Goal: Transaction & Acquisition: Purchase product/service

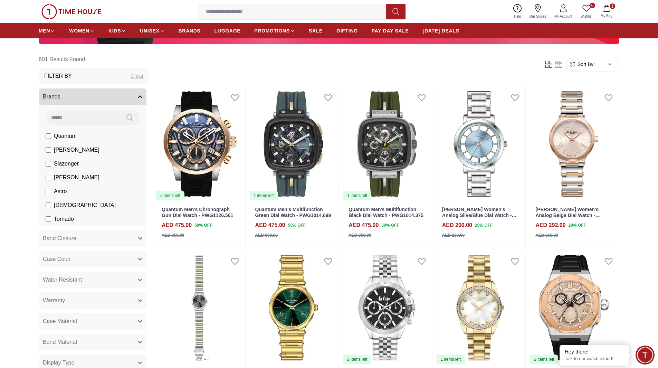
scroll to position [242, 0]
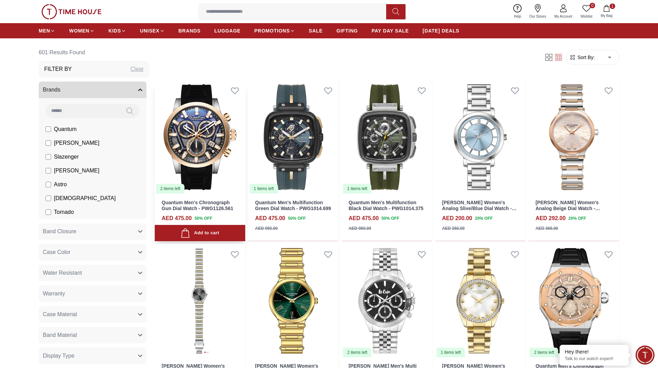
click at [186, 162] on img at bounding box center [200, 137] width 90 height 114
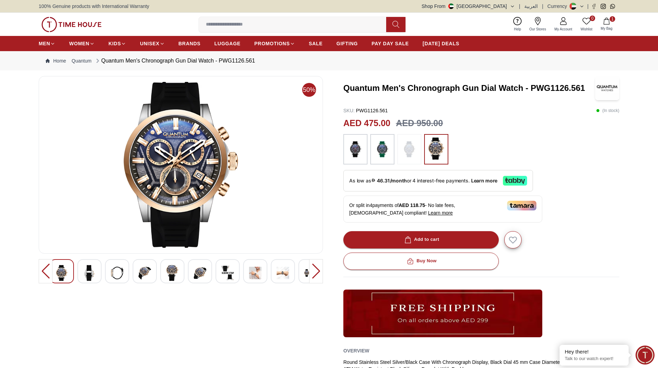
click at [86, 268] on img at bounding box center [89, 273] width 12 height 16
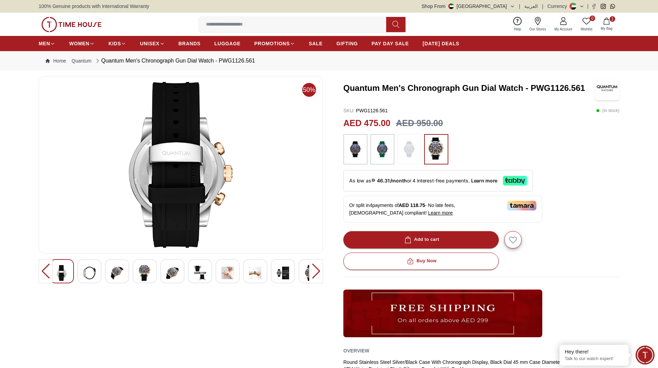
click at [115, 270] on img at bounding box center [117, 273] width 12 height 16
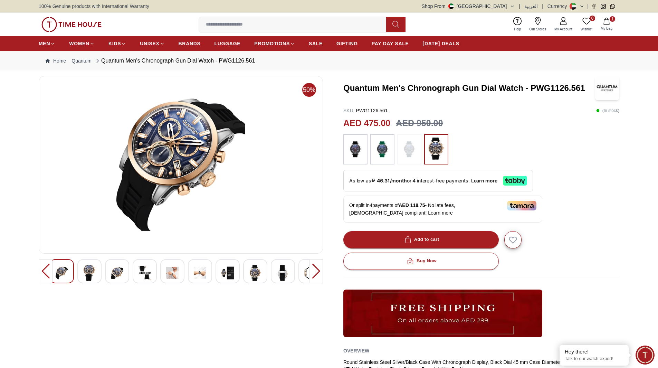
click at [124, 271] on div at bounding box center [117, 271] width 24 height 24
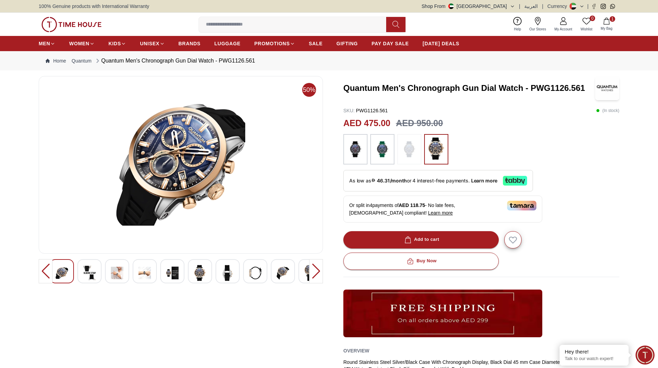
click at [94, 273] on img at bounding box center [89, 273] width 12 height 16
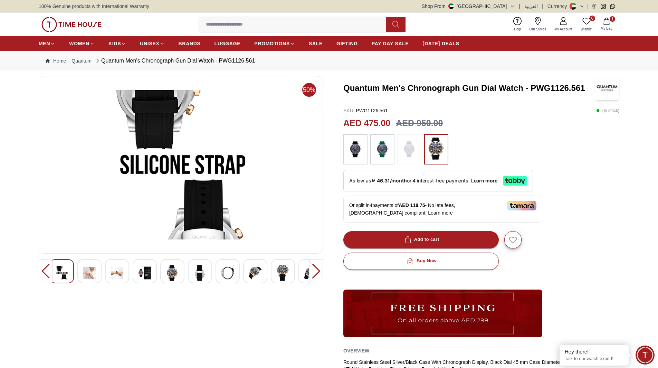
click at [97, 275] on div at bounding box center [89, 271] width 24 height 24
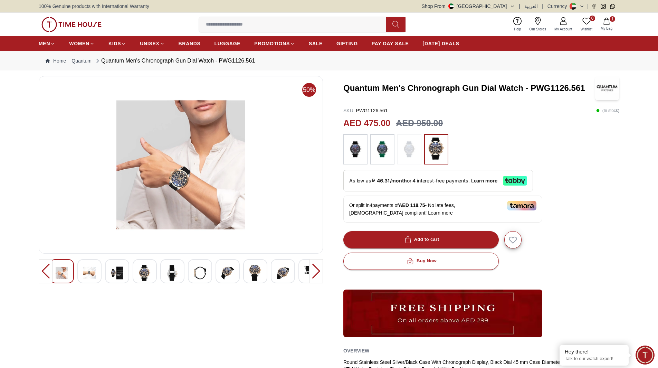
click at [118, 273] on img at bounding box center [117, 273] width 12 height 16
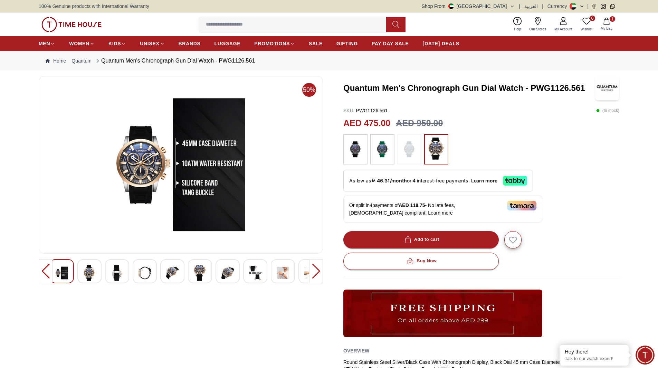
click at [142, 273] on img at bounding box center [145, 273] width 12 height 16
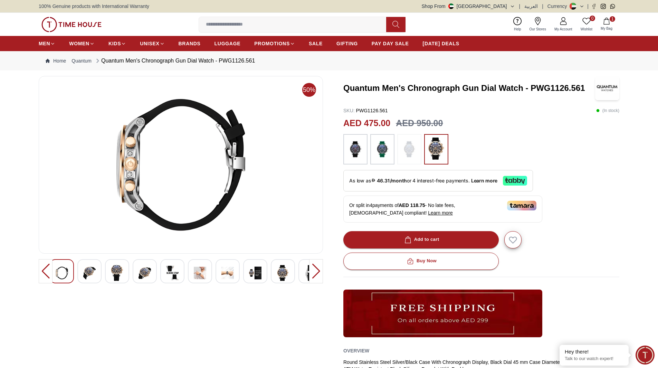
click at [178, 273] on img at bounding box center [172, 273] width 12 height 16
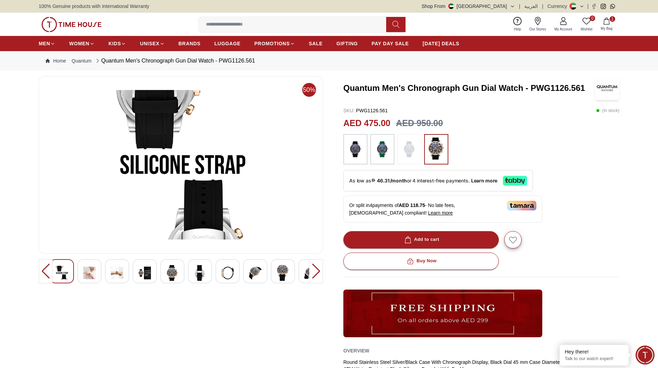
click at [193, 273] on div at bounding box center [200, 271] width 24 height 24
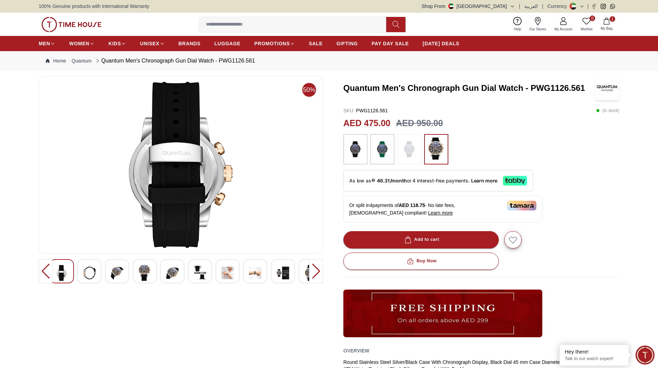
click at [219, 273] on div at bounding box center [228, 271] width 24 height 24
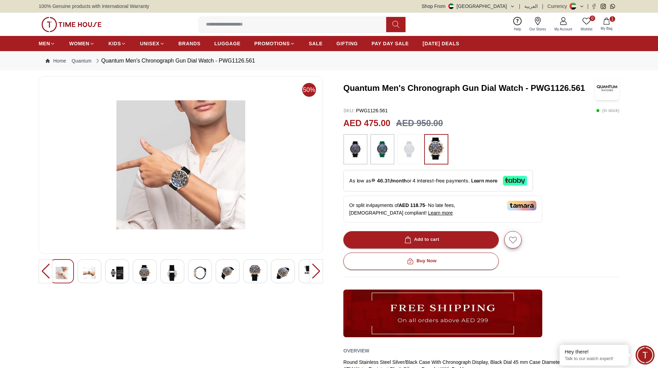
click at [252, 273] on img at bounding box center [255, 273] width 12 height 16
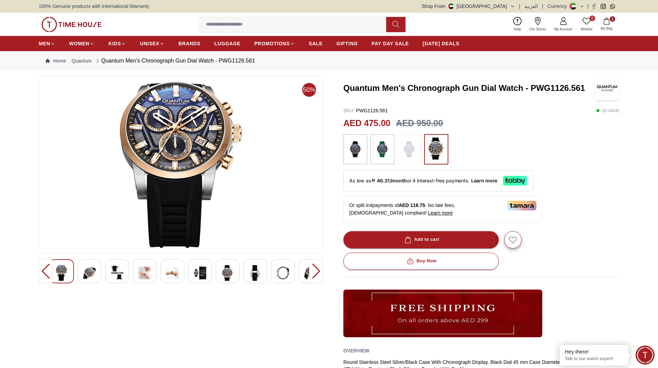
click at [284, 269] on img at bounding box center [283, 273] width 12 height 16
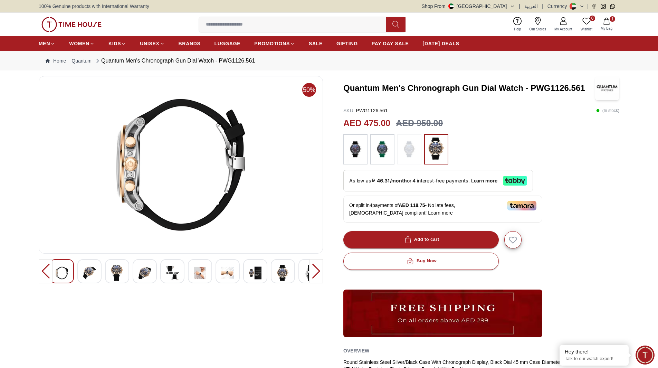
click at [311, 277] on div at bounding box center [316, 271] width 14 height 24
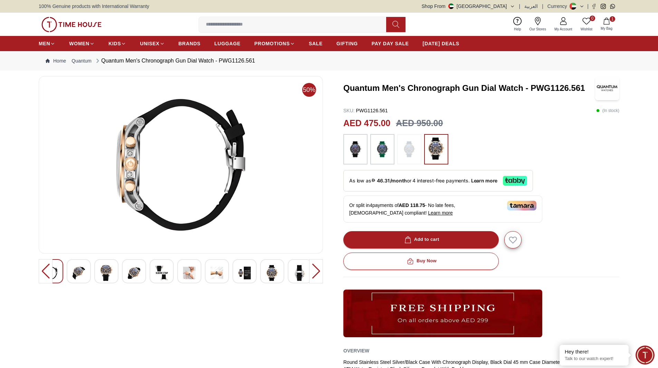
click at [295, 273] on img at bounding box center [300, 273] width 12 height 16
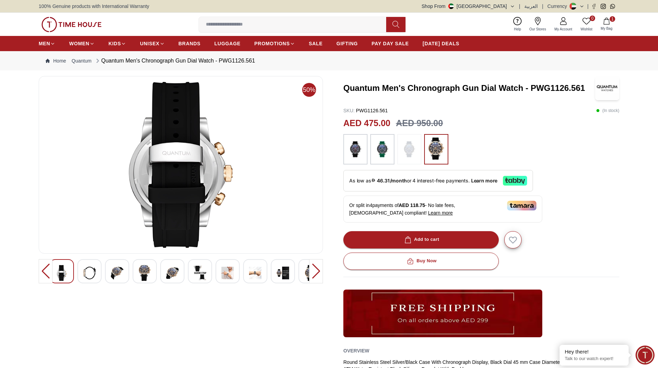
click at [317, 271] on div at bounding box center [316, 271] width 14 height 24
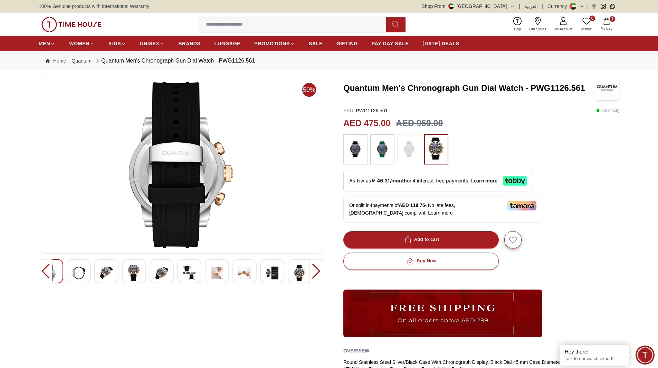
click at [300, 275] on img at bounding box center [300, 273] width 12 height 16
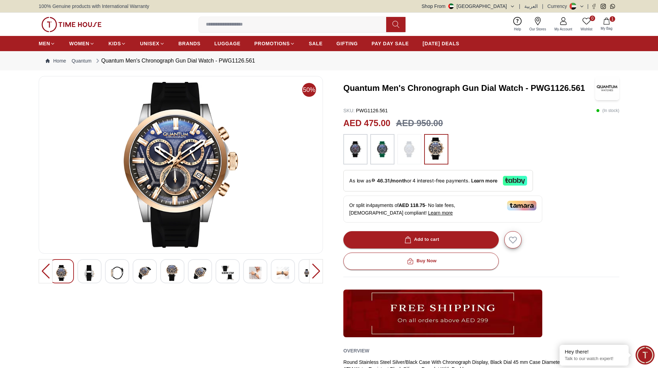
click at [378, 150] on img at bounding box center [382, 148] width 17 height 23
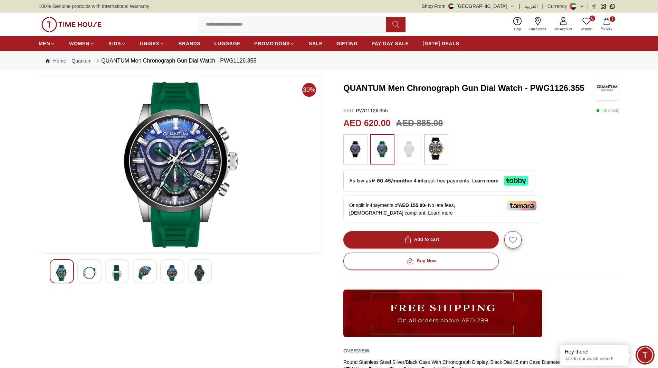
click at [428, 154] on img at bounding box center [436, 148] width 17 height 22
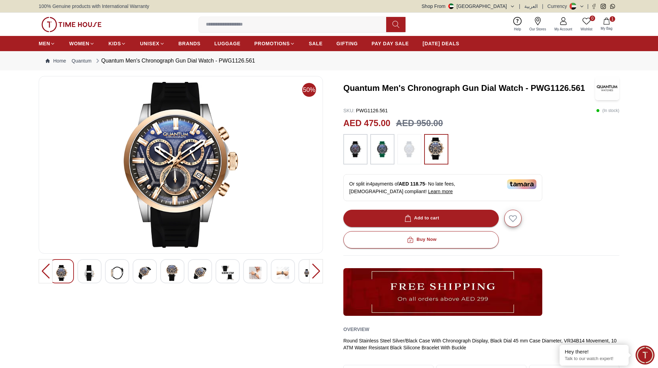
click at [354, 144] on img at bounding box center [355, 148] width 17 height 23
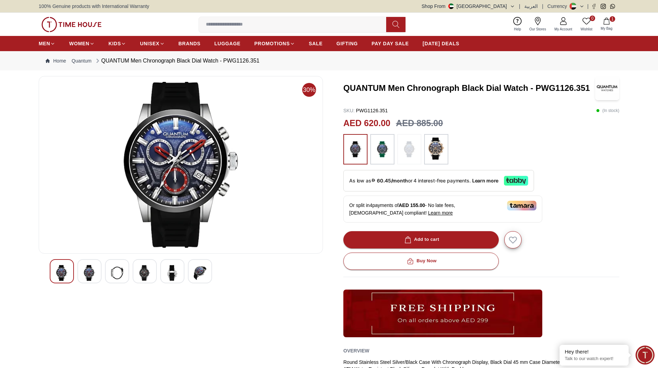
click at [434, 151] on img at bounding box center [436, 148] width 17 height 22
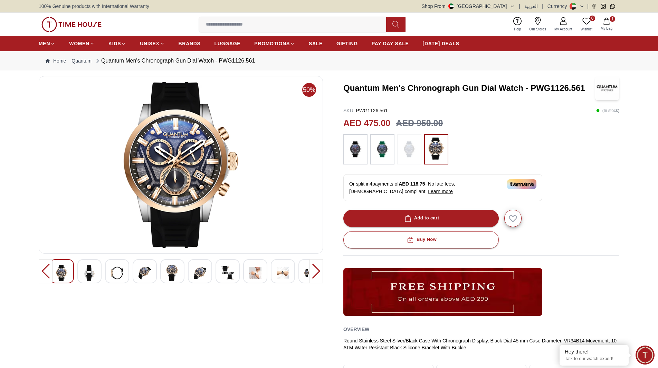
click at [608, 19] on icon "button" at bounding box center [606, 21] width 7 height 7
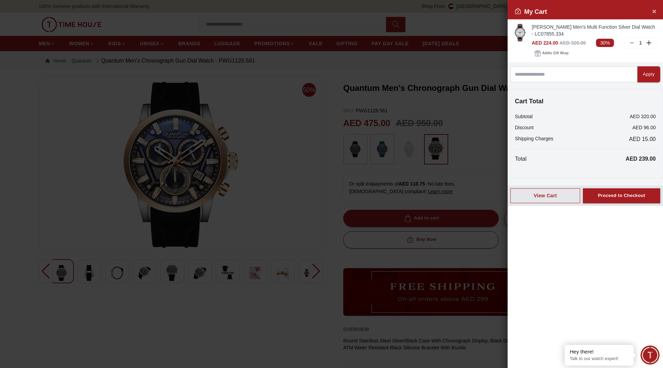
click at [85, 136] on div at bounding box center [331, 184] width 663 height 368
click at [284, 161] on div at bounding box center [331, 184] width 663 height 368
click at [652, 10] on icon "Close Account" at bounding box center [654, 11] width 6 height 9
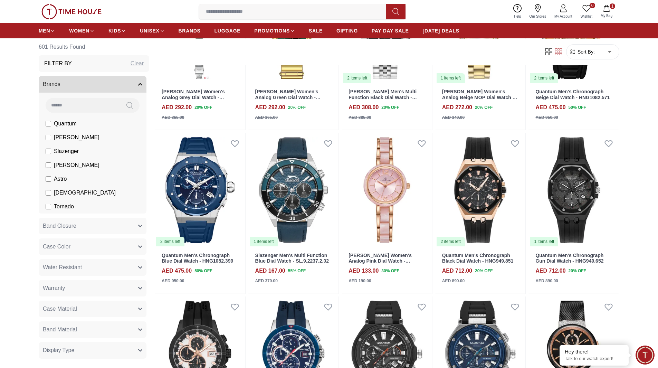
scroll to position [518, 0]
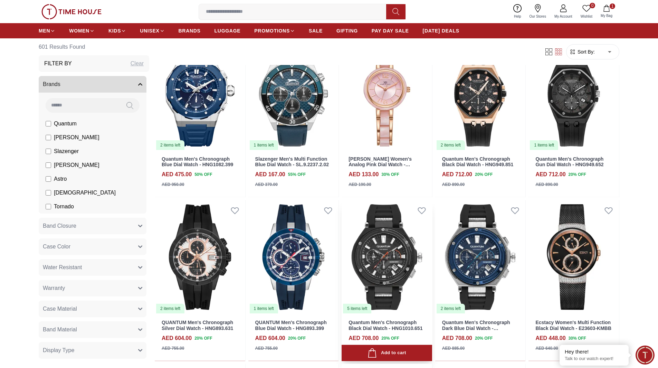
scroll to position [553, 0]
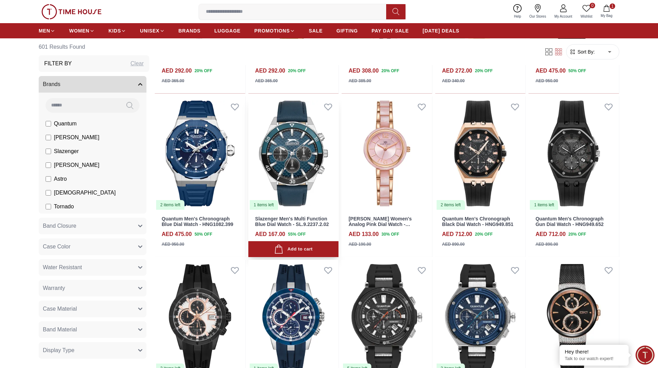
click at [309, 155] on img at bounding box center [293, 153] width 90 height 114
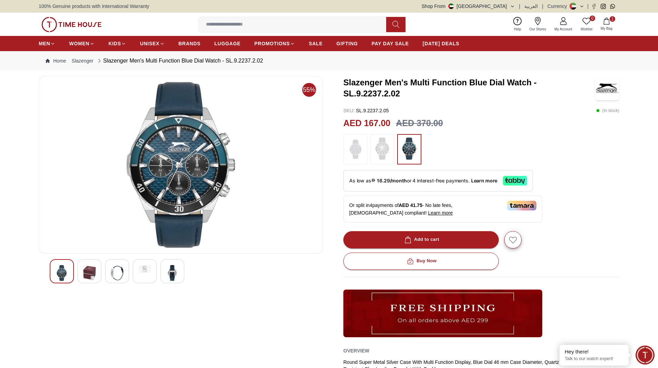
click at [384, 149] on img at bounding box center [382, 148] width 17 height 22
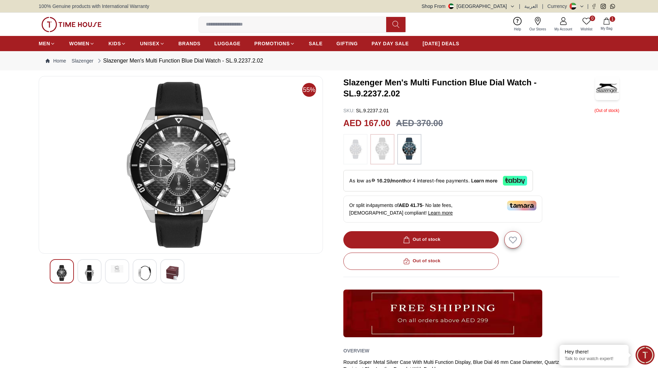
click at [361, 153] on img at bounding box center [355, 148] width 17 height 23
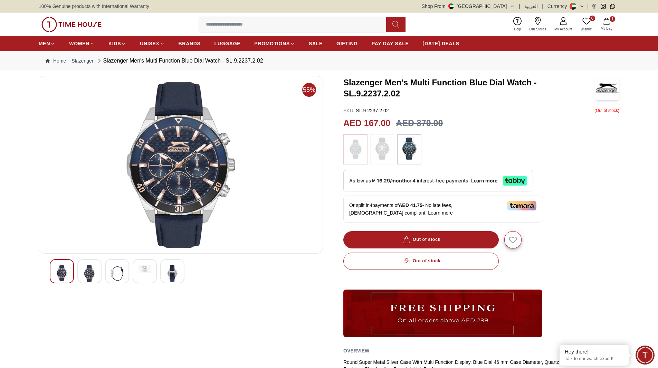
click at [94, 270] on img at bounding box center [89, 273] width 12 height 17
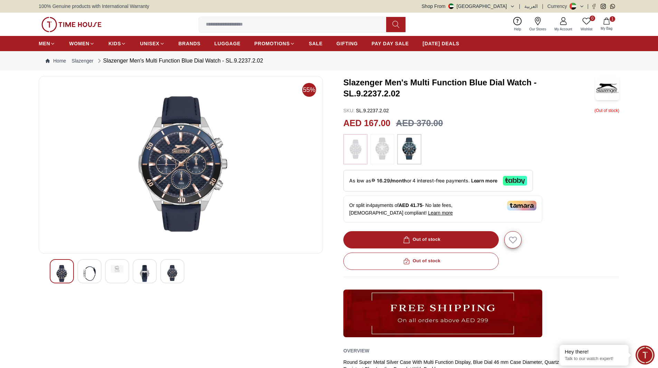
click at [83, 273] on div at bounding box center [89, 271] width 24 height 24
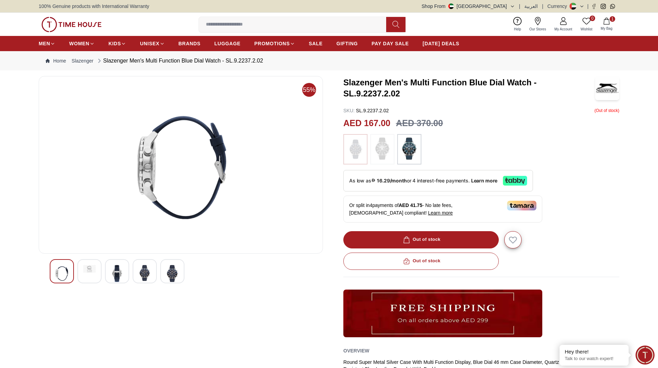
click at [118, 275] on img at bounding box center [117, 273] width 12 height 17
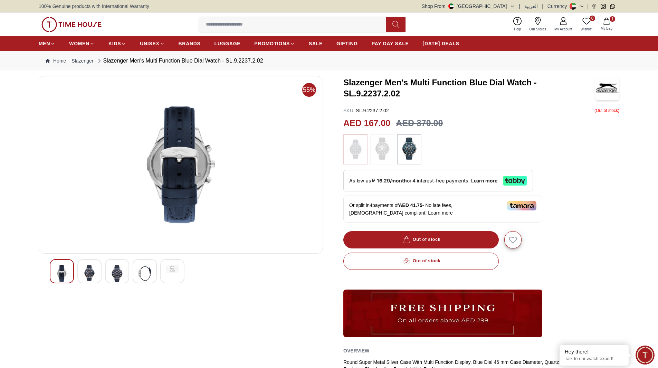
click at [147, 275] on img at bounding box center [145, 273] width 12 height 17
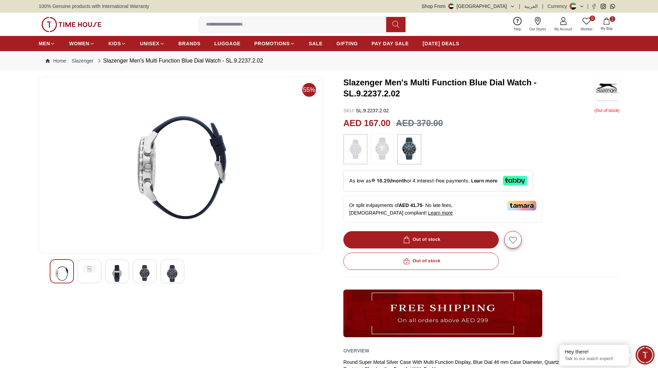
click at [169, 271] on img at bounding box center [172, 273] width 12 height 17
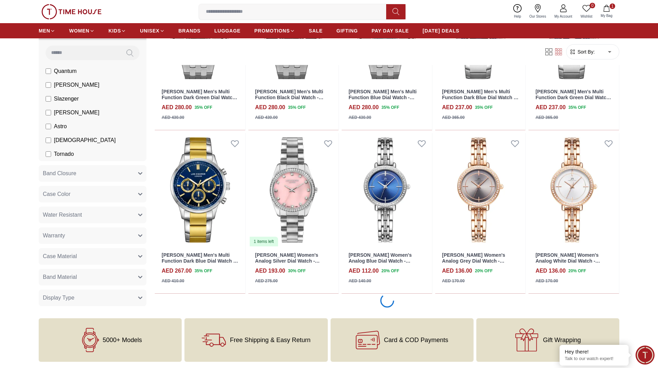
scroll to position [1347, 0]
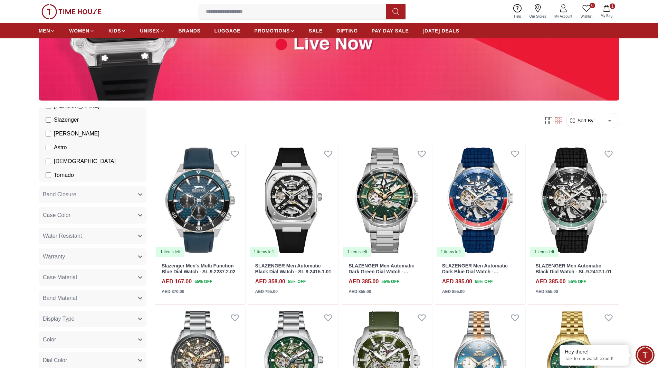
scroll to position [138, 0]
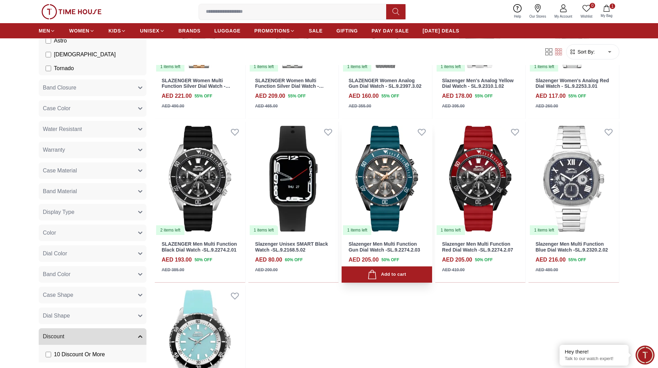
scroll to position [697, 0]
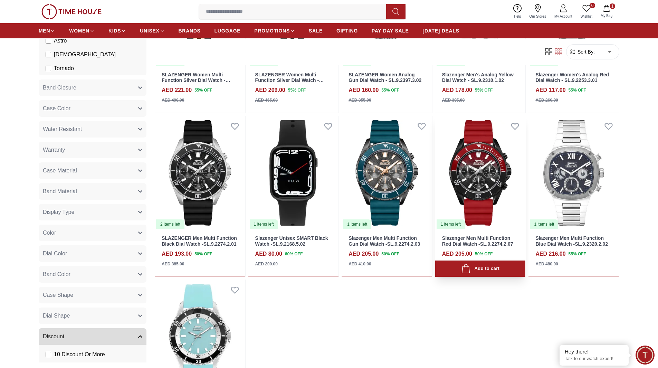
click at [478, 190] on img at bounding box center [480, 173] width 90 height 114
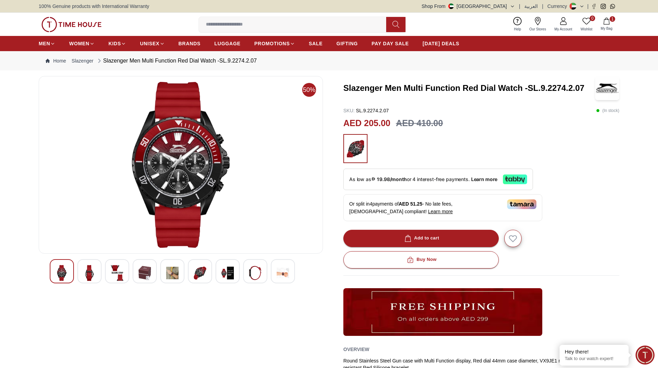
click at [93, 274] on img at bounding box center [89, 273] width 12 height 16
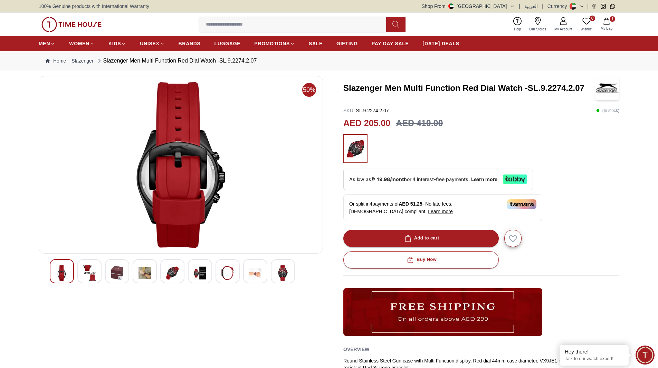
click at [147, 274] on img at bounding box center [145, 273] width 12 height 16
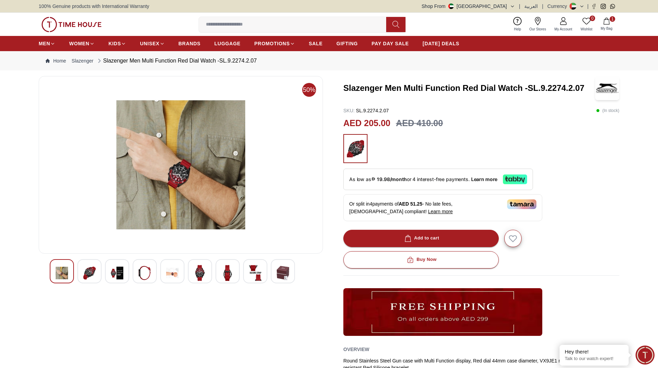
click at [199, 275] on img at bounding box center [200, 273] width 12 height 16
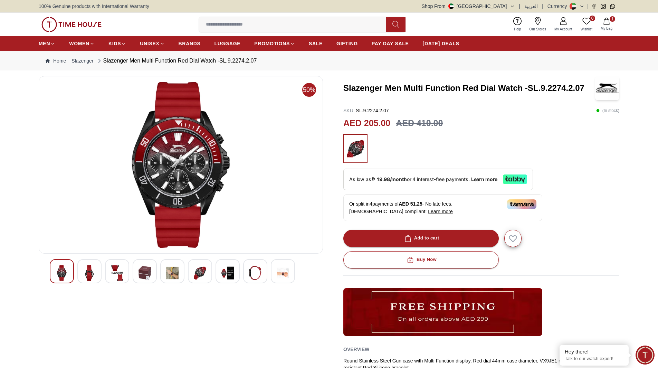
click at [219, 274] on div at bounding box center [228, 271] width 24 height 24
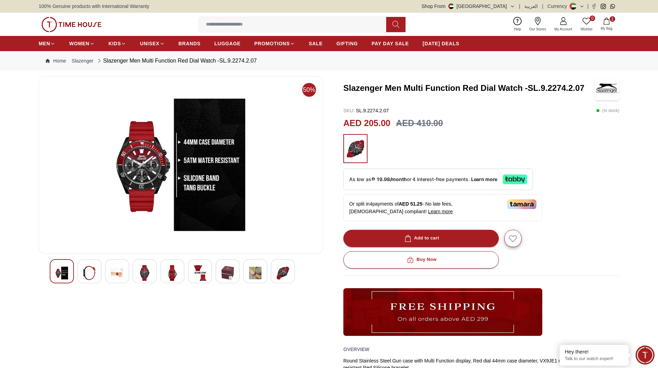
click at [260, 273] on img at bounding box center [255, 273] width 12 height 16
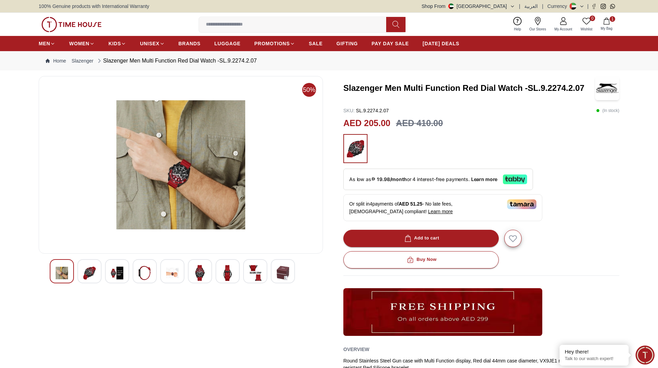
click at [284, 273] on img at bounding box center [283, 273] width 12 height 16
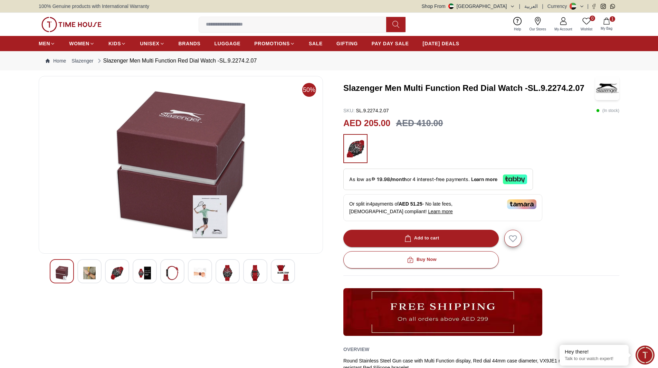
click at [118, 268] on img at bounding box center [117, 273] width 12 height 16
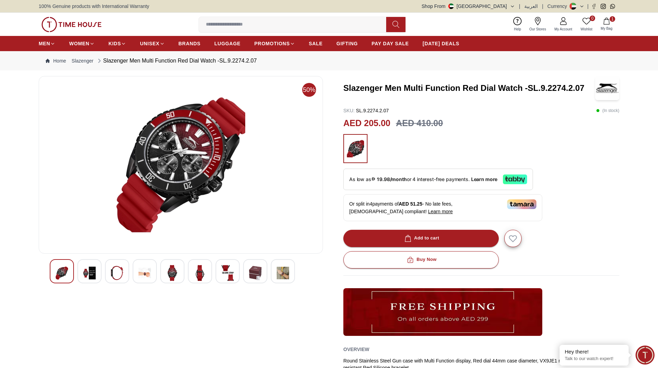
click at [175, 274] on img at bounding box center [172, 273] width 12 height 16
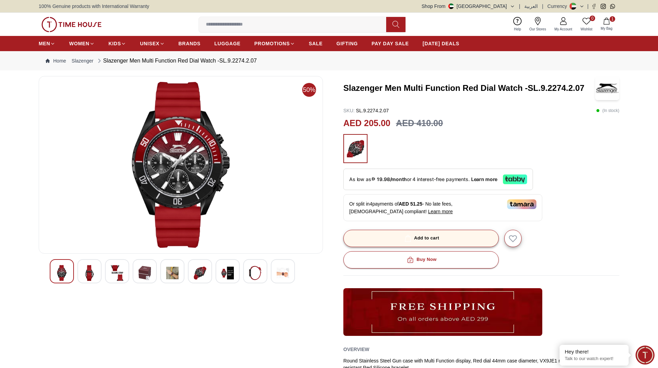
click at [399, 240] on button "Add to cart" at bounding box center [420, 238] width 155 height 17
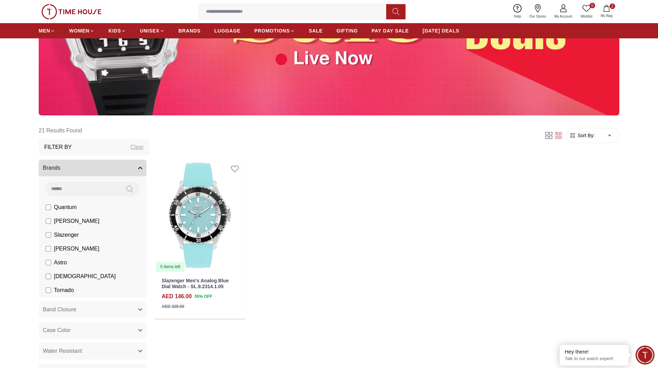
scroll to position [161, 0]
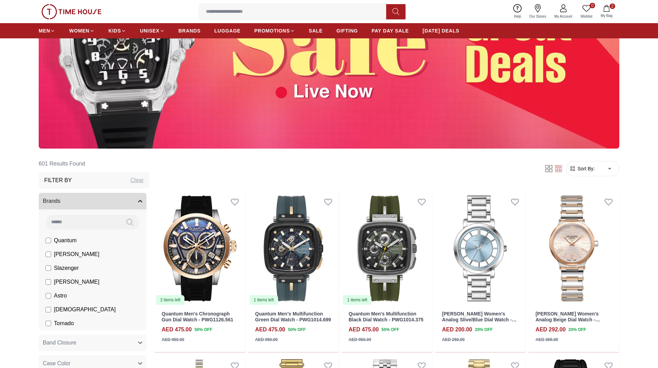
scroll to position [207, 0]
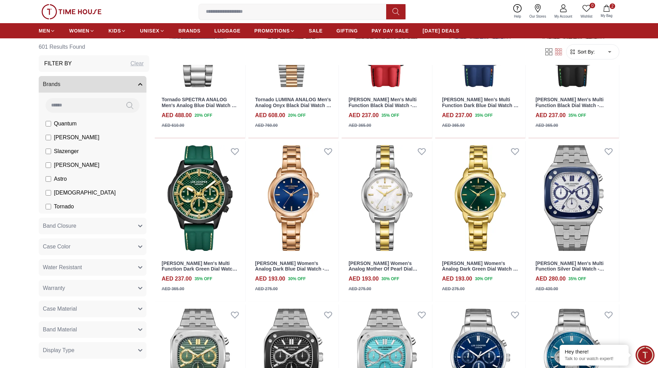
scroll to position [1036, 0]
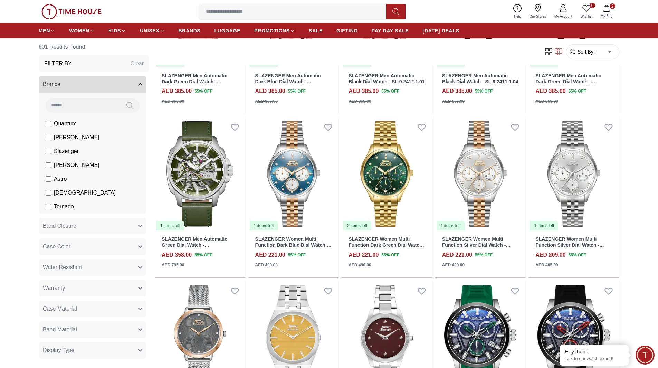
scroll to position [1865, 0]
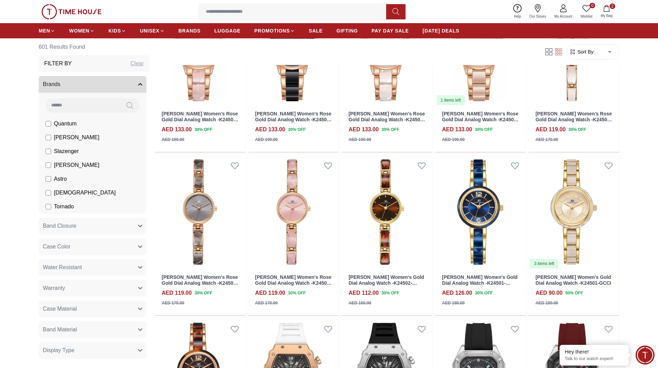
scroll to position [2556, 0]
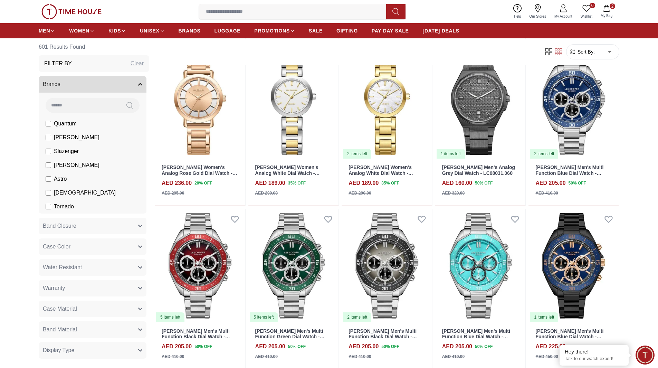
scroll to position [3074, 0]
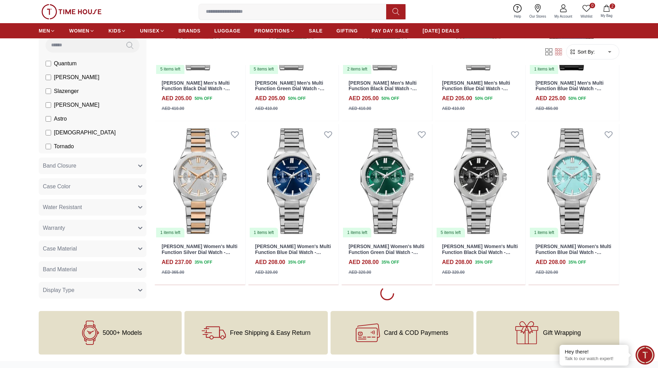
scroll to position [3385, 0]
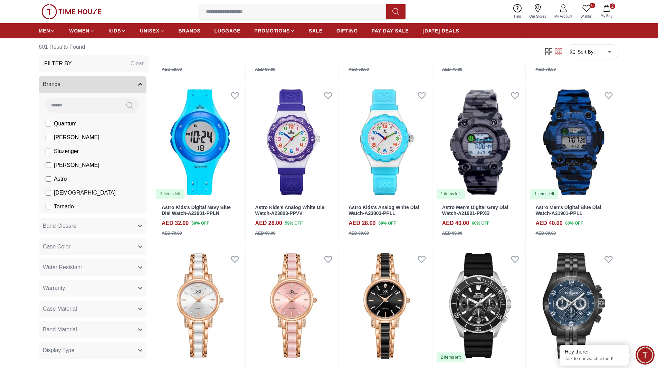
scroll to position [4525, 0]
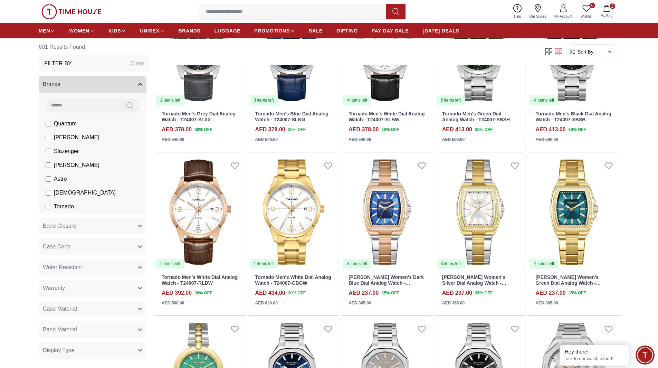
scroll to position [5077, 0]
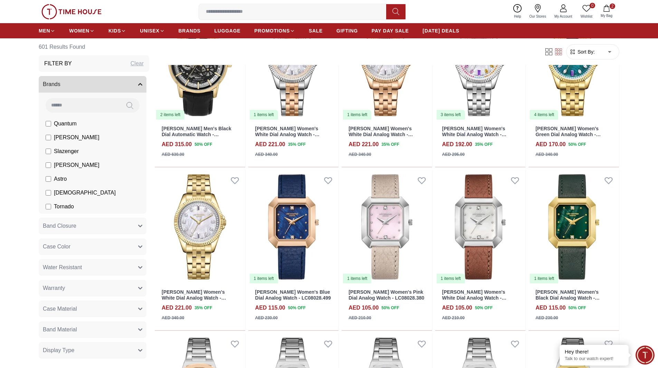
scroll to position [5561, 0]
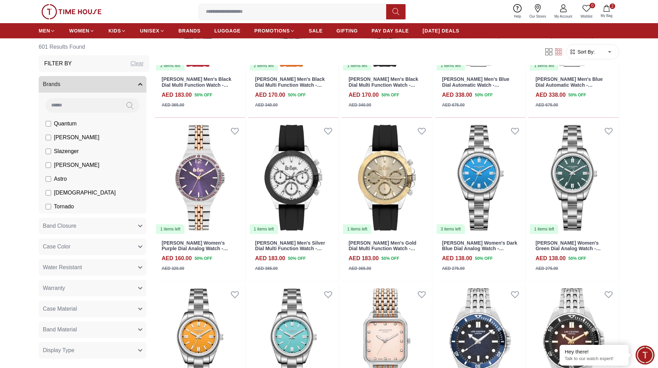
scroll to position [6252, 0]
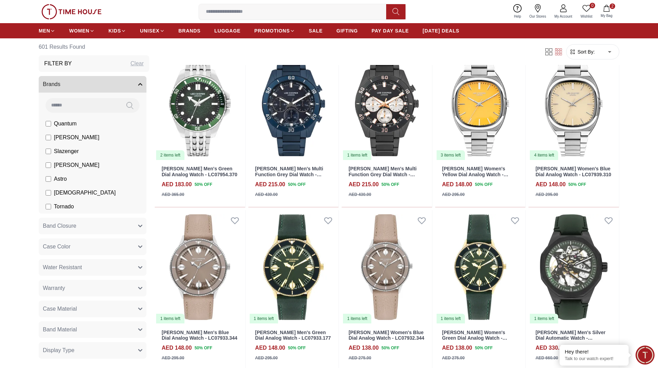
scroll to position [6770, 0]
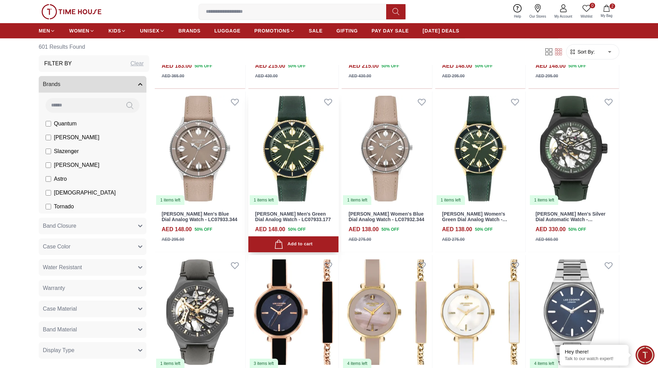
click at [298, 171] on img at bounding box center [293, 149] width 90 height 114
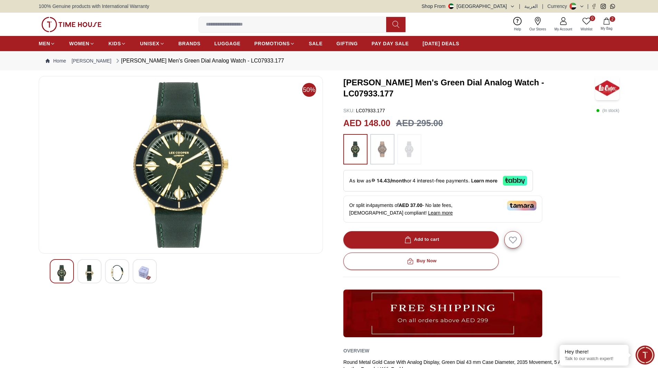
click at [89, 268] on img at bounding box center [89, 273] width 12 height 16
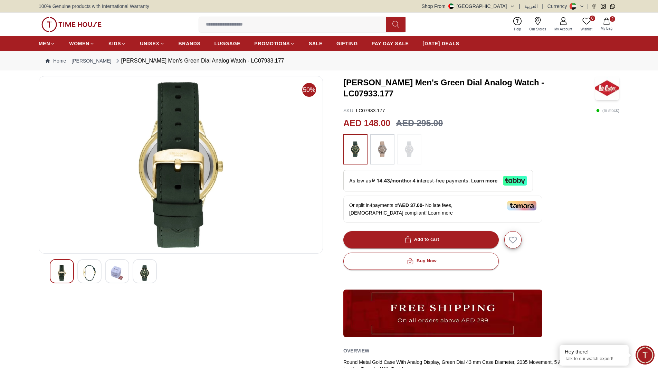
click at [64, 272] on img at bounding box center [62, 273] width 12 height 16
click at [92, 273] on img at bounding box center [89, 273] width 12 height 16
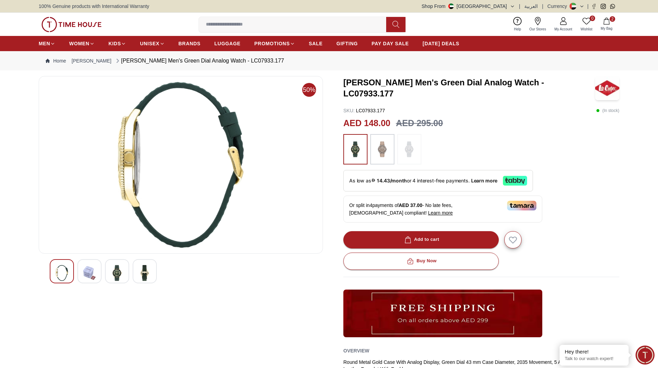
click at [119, 276] on img at bounding box center [117, 273] width 12 height 16
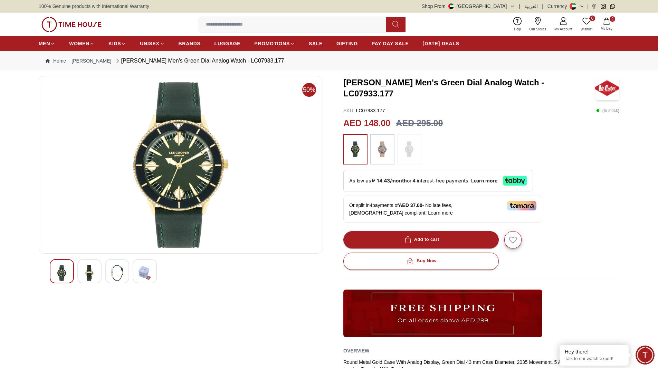
click at [147, 275] on img at bounding box center [145, 273] width 12 height 16
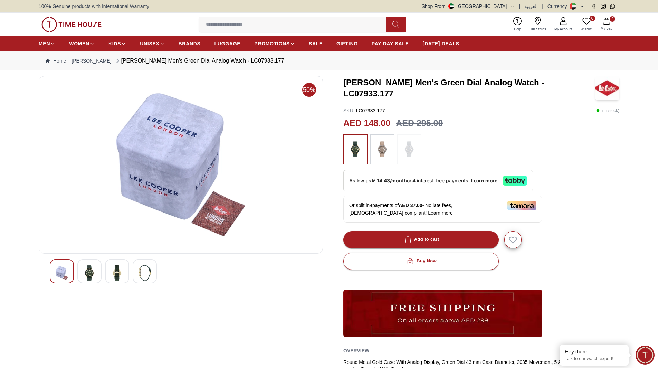
click at [391, 153] on div at bounding box center [382, 149] width 24 height 30
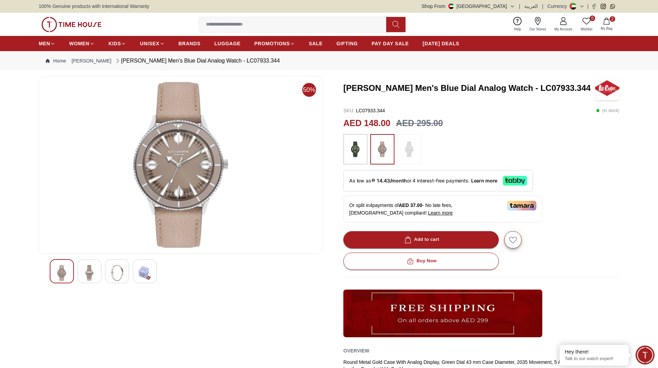
click at [94, 267] on img at bounding box center [89, 273] width 12 height 16
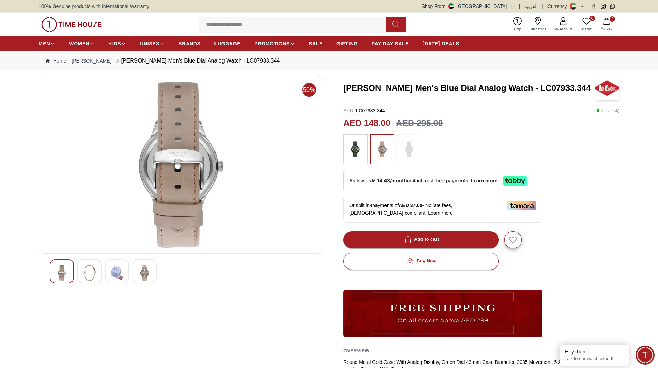
click at [66, 270] on img at bounding box center [62, 273] width 12 height 16
click at [150, 274] on img at bounding box center [145, 273] width 12 height 16
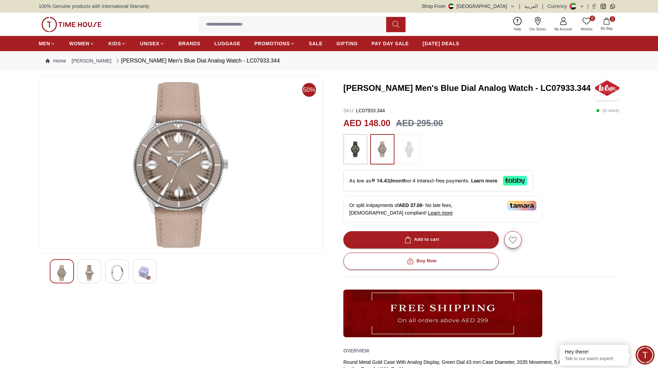
click at [359, 146] on img at bounding box center [355, 148] width 17 height 23
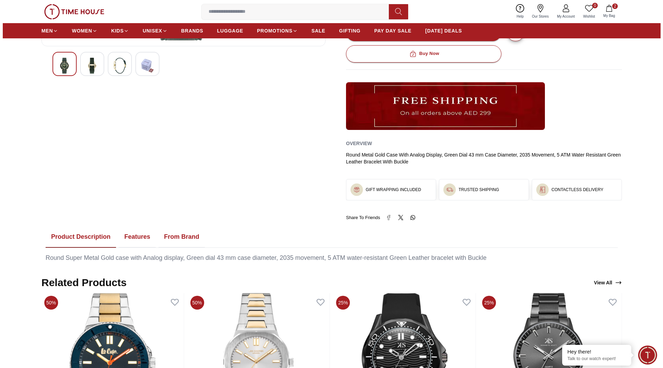
scroll to position [35, 0]
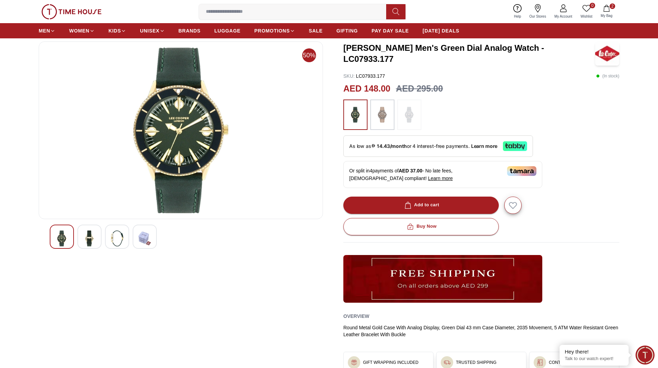
click at [185, 145] on img at bounding box center [181, 130] width 273 height 166
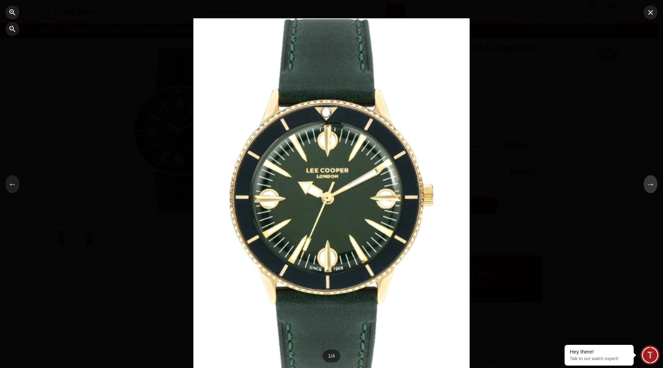
click at [650, 183] on button "→" at bounding box center [651, 184] width 14 height 18
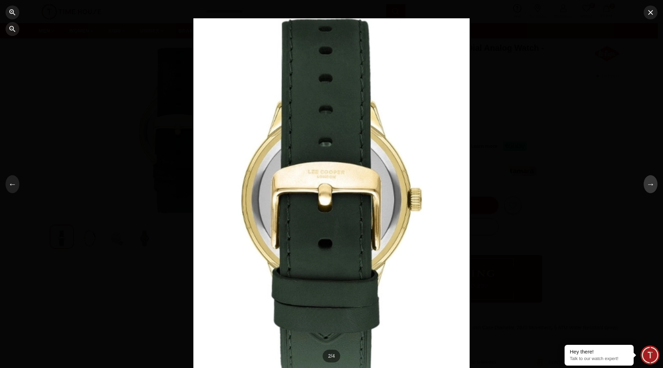
click at [650, 183] on button "→" at bounding box center [651, 184] width 14 height 18
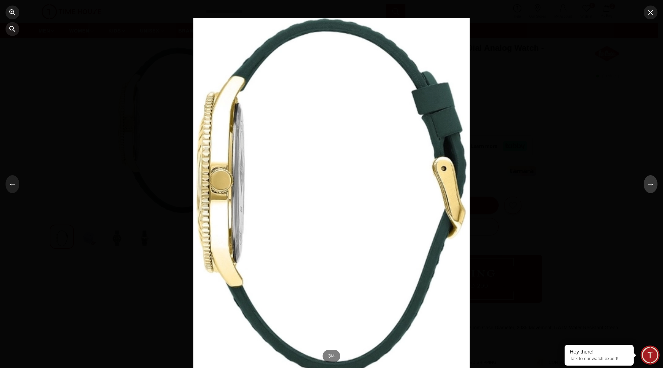
click at [650, 183] on button "→" at bounding box center [651, 184] width 14 height 18
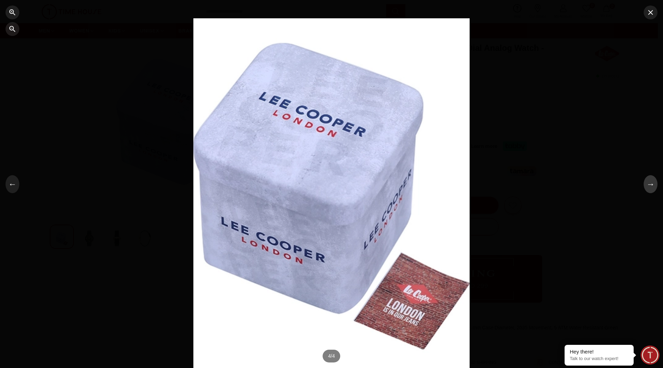
click at [650, 183] on button "→" at bounding box center [651, 184] width 14 height 18
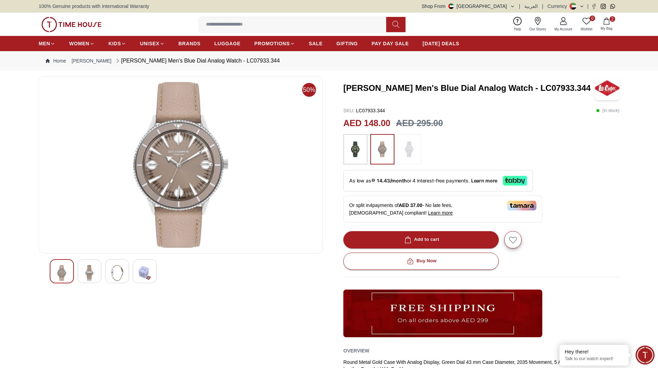
click at [384, 150] on img at bounding box center [382, 148] width 17 height 23
click at [193, 174] on img at bounding box center [181, 165] width 273 height 166
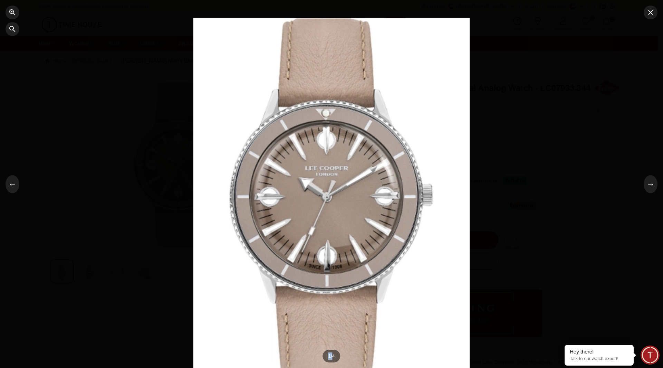
click at [193, 174] on div at bounding box center [331, 183] width 276 height 331
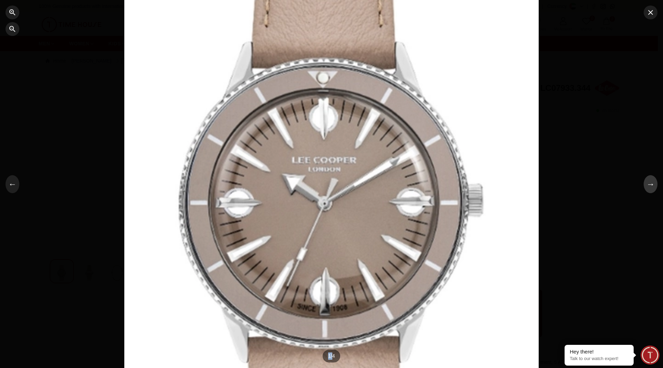
click at [645, 188] on button "→" at bounding box center [651, 184] width 14 height 18
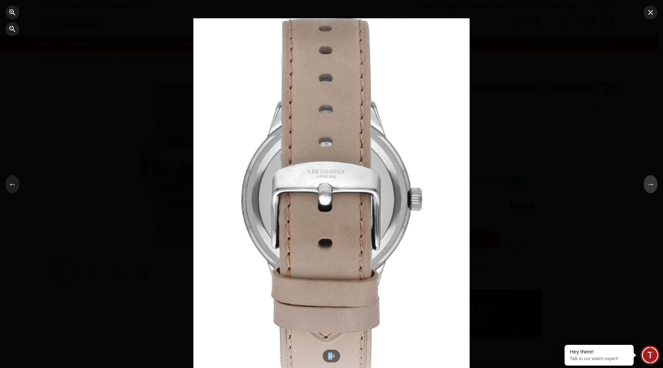
click at [648, 187] on button "→" at bounding box center [651, 184] width 14 height 18
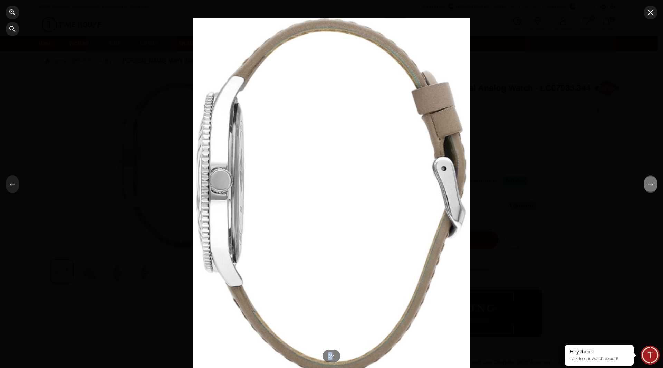
click at [648, 187] on button "→" at bounding box center [651, 184] width 14 height 18
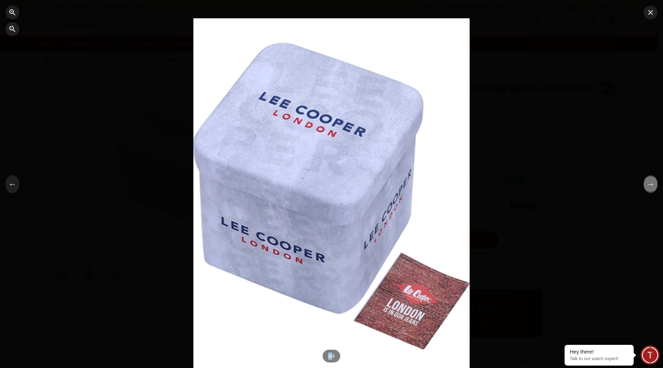
click at [648, 187] on button "→" at bounding box center [651, 184] width 14 height 18
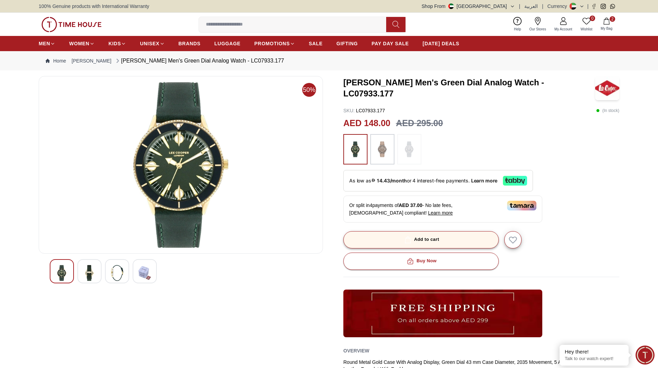
click at [426, 236] on div "Add to cart" at bounding box center [421, 240] width 36 height 8
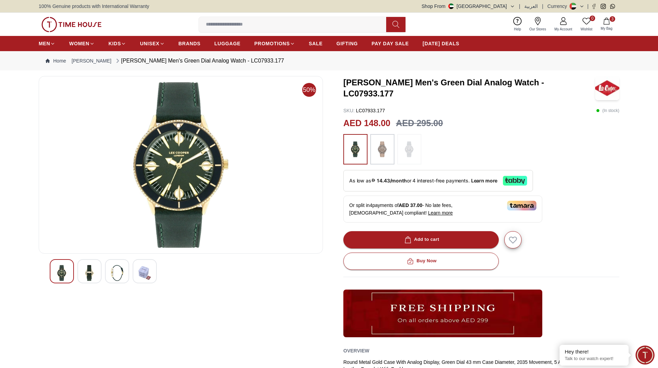
click at [385, 144] on img at bounding box center [382, 148] width 17 height 23
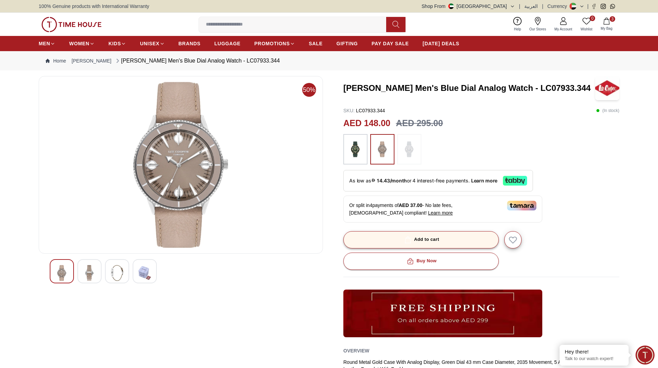
click at [408, 239] on icon "button" at bounding box center [407, 239] width 7 height 7
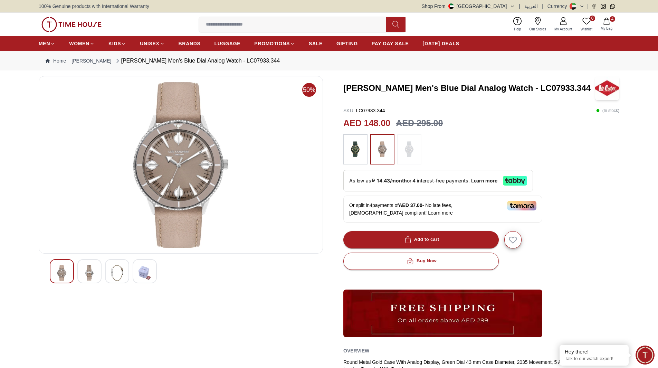
click at [610, 21] on icon "button" at bounding box center [606, 21] width 7 height 7
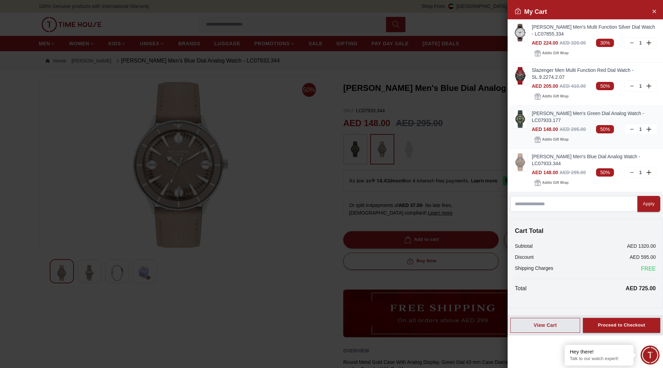
click at [526, 110] on img at bounding box center [521, 119] width 14 height 18
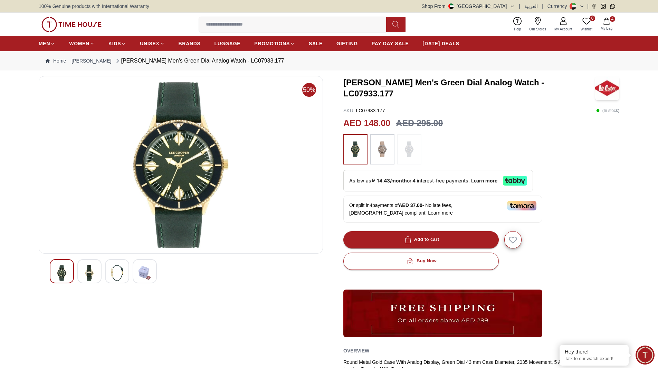
click at [384, 158] on img at bounding box center [382, 148] width 17 height 23
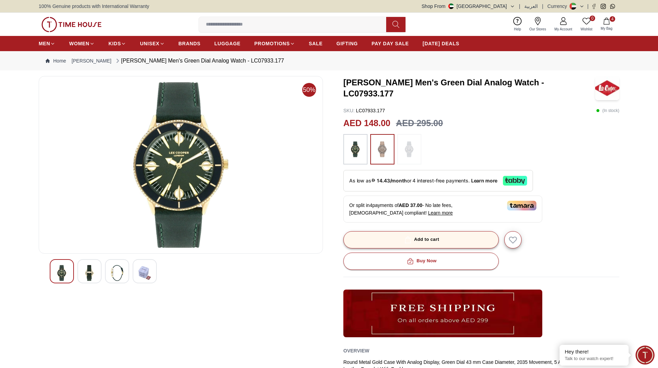
click at [403, 237] on span "button" at bounding box center [408, 239] width 10 height 7
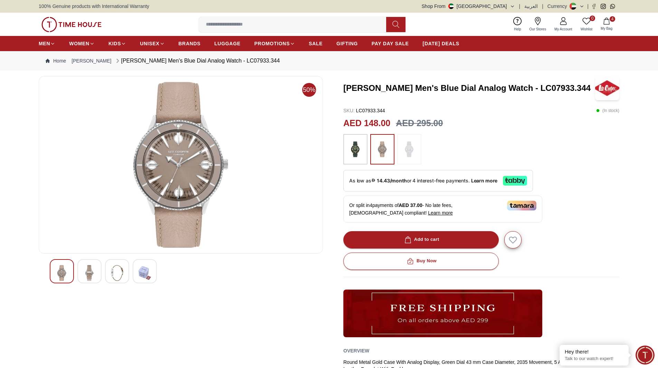
click at [611, 21] on span "4" at bounding box center [613, 19] width 6 height 6
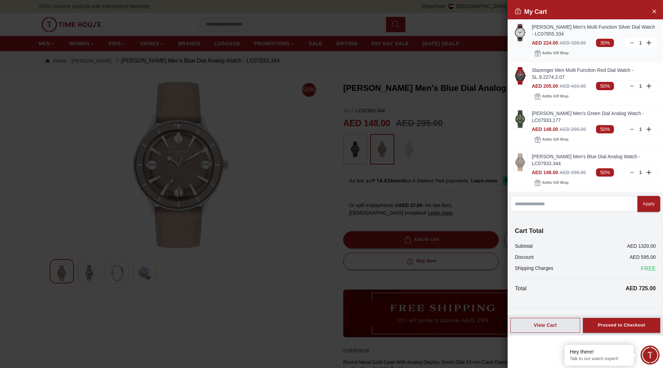
click at [632, 44] on icon at bounding box center [632, 43] width 6 height 6
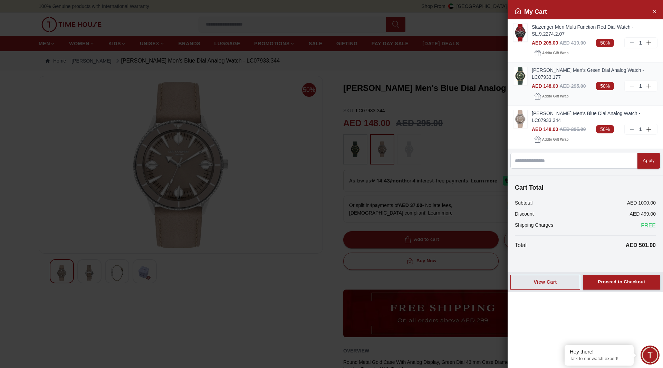
click at [631, 86] on line at bounding box center [631, 86] width 3 height 0
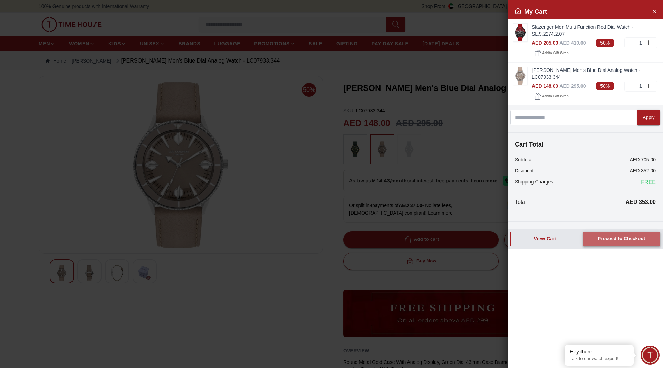
click at [609, 235] on div "Proceed to Checkout" at bounding box center [621, 239] width 47 height 8
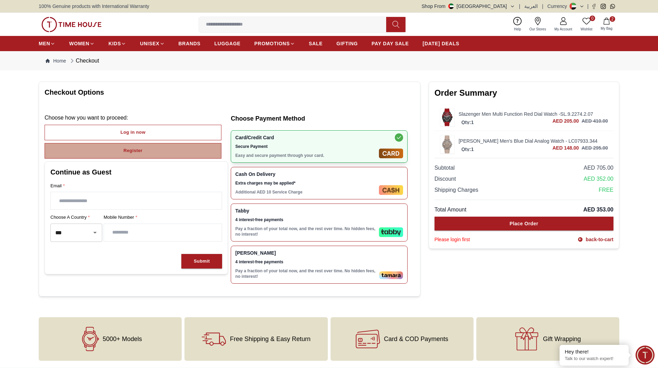
click at [152, 151] on button "Register" at bounding box center [133, 151] width 177 height 16
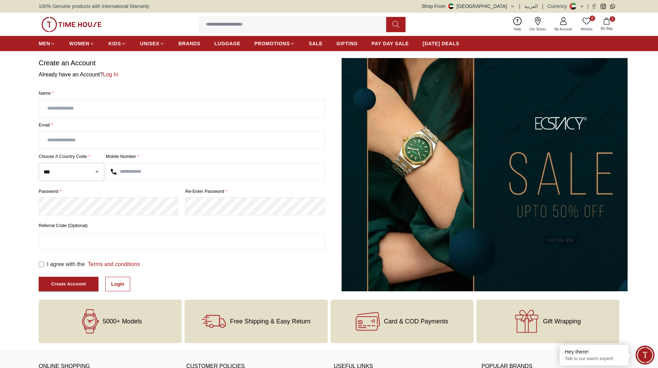
click at [124, 111] on input "text" at bounding box center [182, 108] width 286 height 17
type input "**********"
click at [114, 136] on input "text" at bounding box center [182, 139] width 286 height 17
click at [99, 173] on icon "Open" at bounding box center [97, 172] width 8 height 8
type input "**********"
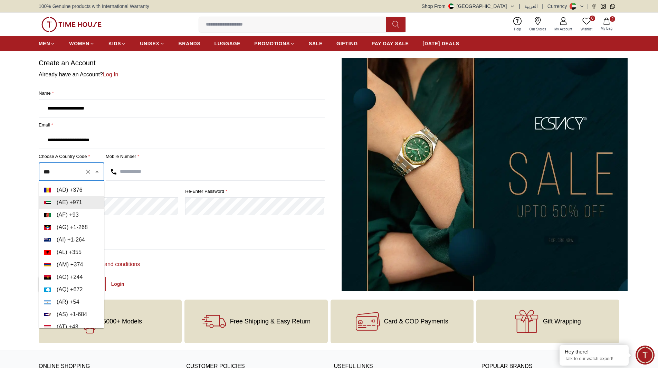
click at [82, 203] on li "( AE ) + 971" at bounding box center [72, 202] width 66 height 12
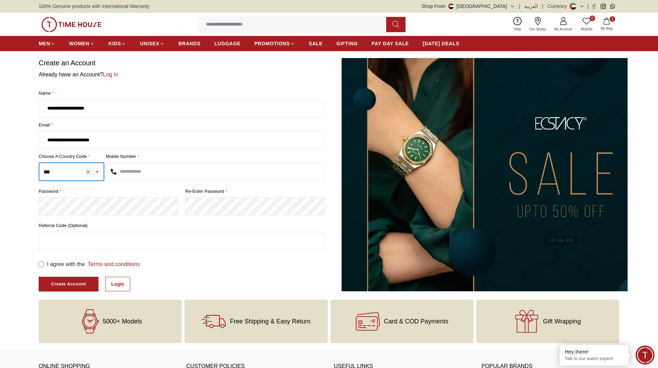
click at [133, 176] on input "text" at bounding box center [215, 171] width 219 height 17
type input "*********"
click at [66, 287] on div "Create Account" at bounding box center [68, 284] width 35 height 8
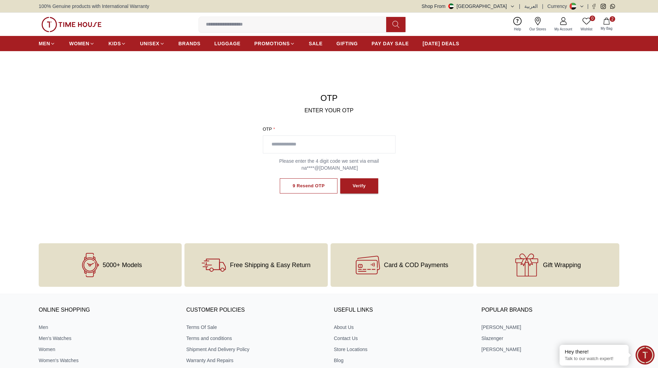
click at [309, 147] on input "text" at bounding box center [329, 144] width 132 height 17
type input "****"
click at [368, 180] on button "Verify" at bounding box center [359, 186] width 38 height 16
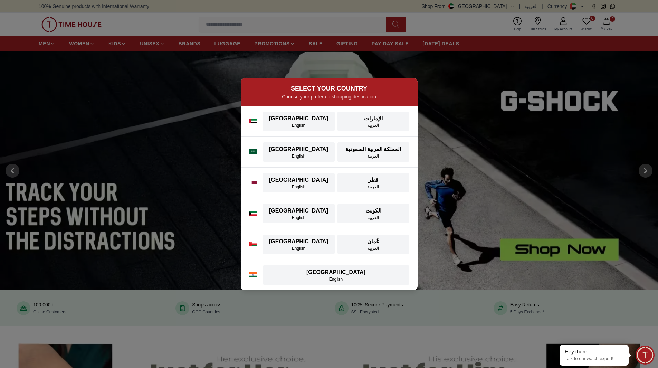
click at [303, 121] on div "[GEOGRAPHIC_DATA]" at bounding box center [299, 118] width 64 height 8
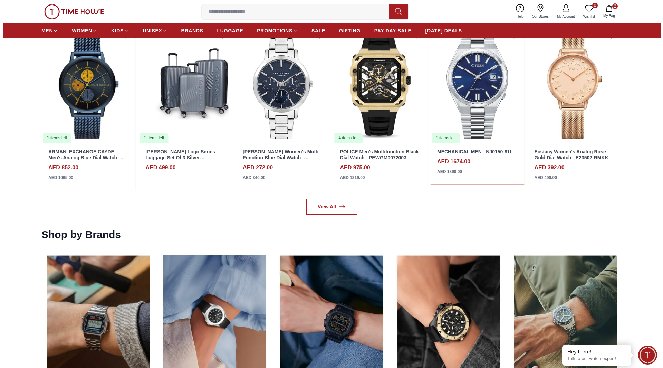
scroll to position [933, 0]
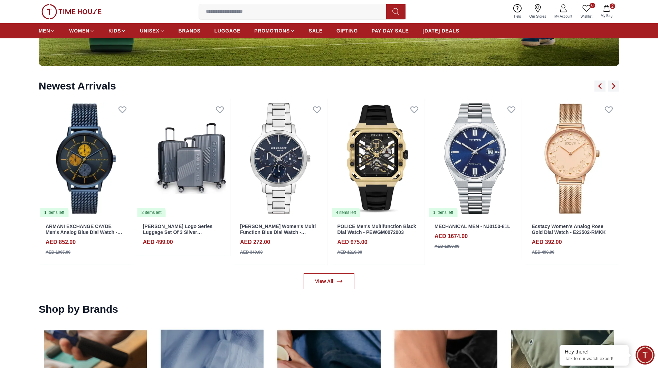
click at [604, 10] on icon "button" at bounding box center [606, 8] width 6 height 7
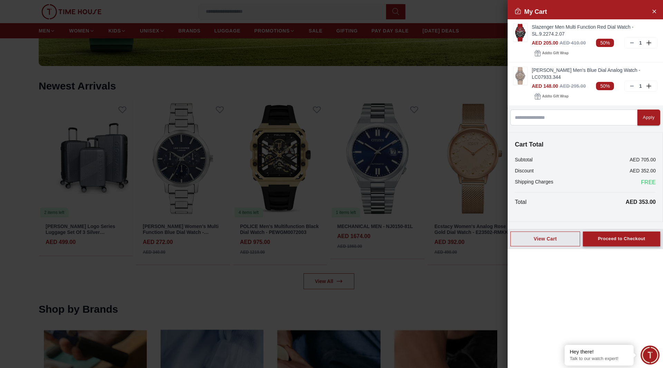
click at [622, 235] on div "Proceed to Checkout" at bounding box center [621, 239] width 47 height 8
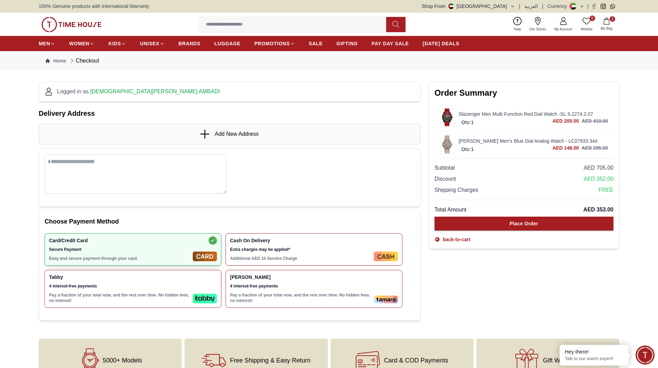
click at [449, 144] on img at bounding box center [447, 144] width 14 height 18
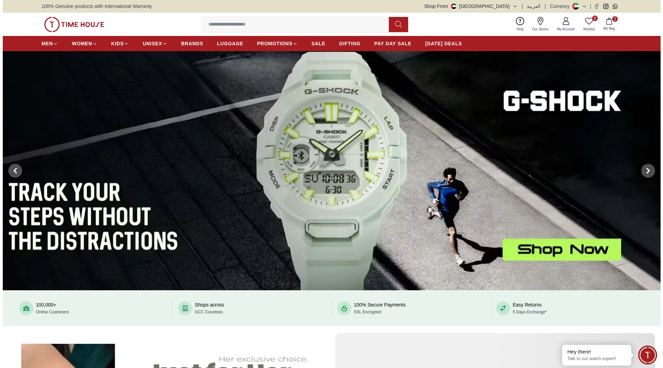
scroll to position [933, 0]
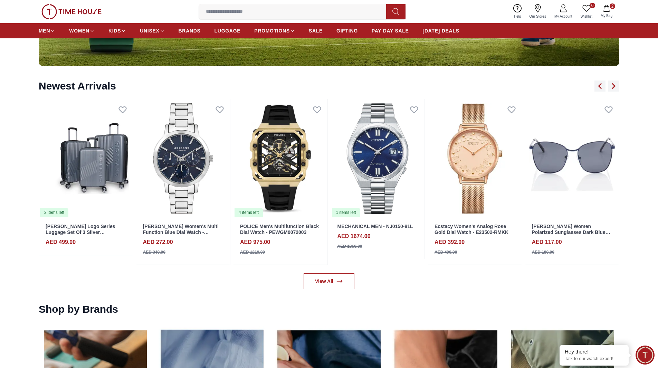
click at [609, 10] on icon "button" at bounding box center [606, 8] width 7 height 7
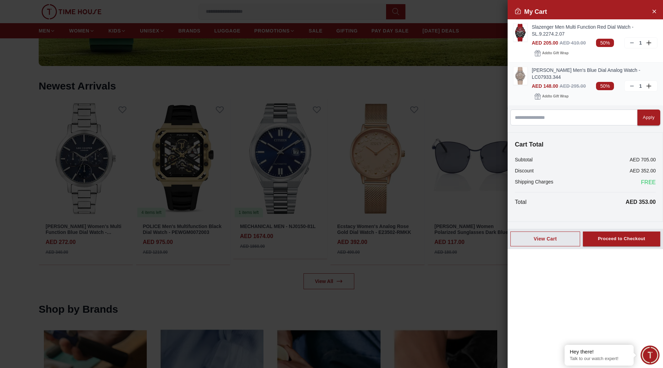
click at [524, 69] on img at bounding box center [521, 76] width 14 height 18
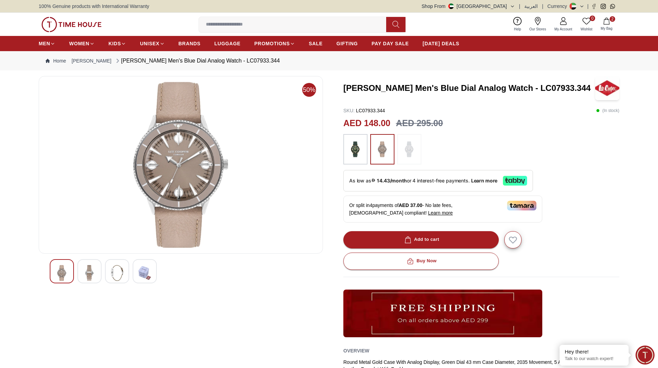
click at [412, 154] on img at bounding box center [409, 148] width 17 height 23
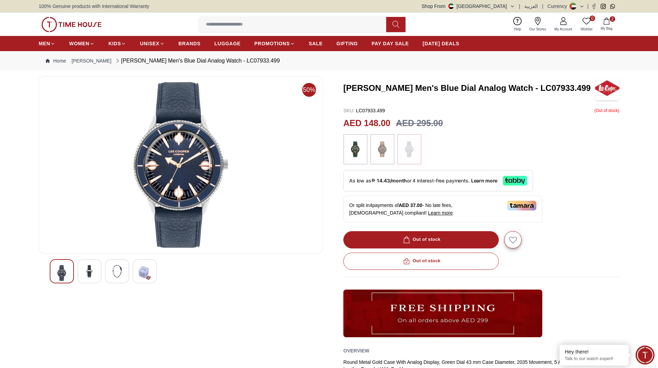
click at [353, 154] on img at bounding box center [355, 148] width 17 height 23
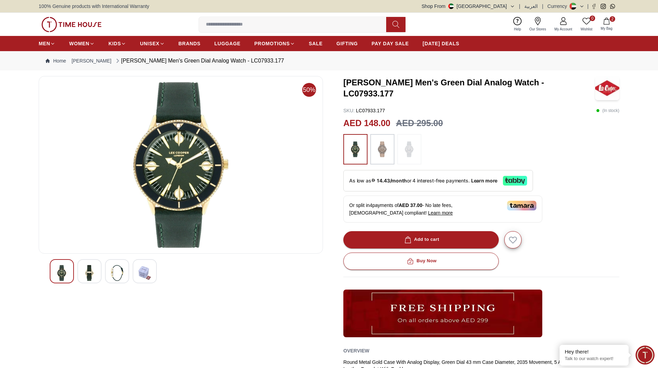
click at [379, 153] on img at bounding box center [382, 148] width 17 height 23
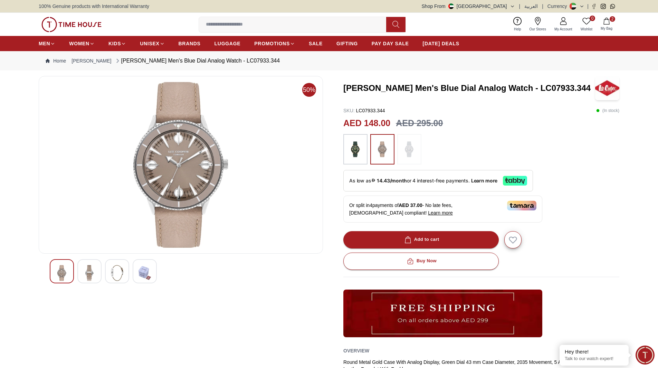
click at [409, 156] on img at bounding box center [409, 148] width 17 height 23
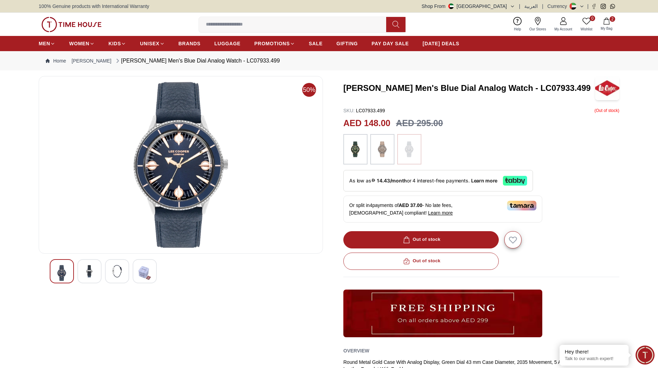
click at [384, 151] on img at bounding box center [382, 148] width 17 height 23
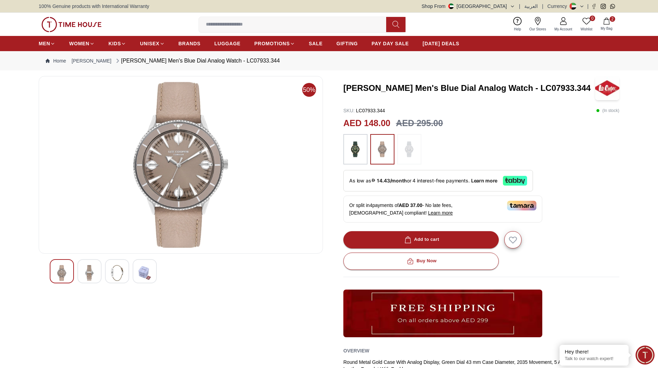
click at [408, 149] on img at bounding box center [409, 148] width 17 height 23
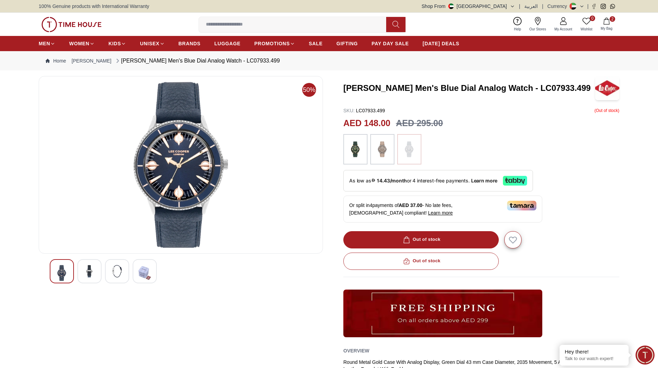
click at [382, 149] on img at bounding box center [382, 148] width 17 height 23
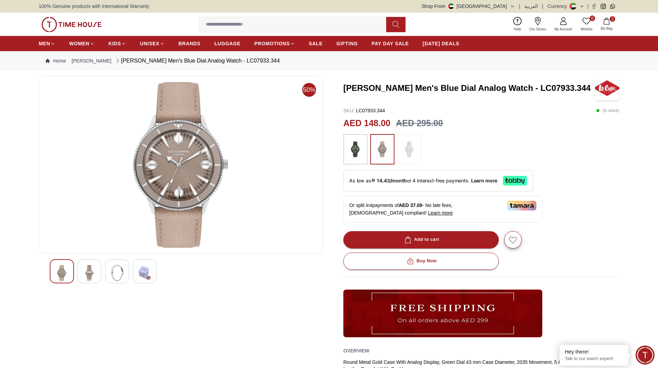
click at [362, 156] on img at bounding box center [355, 148] width 17 height 23
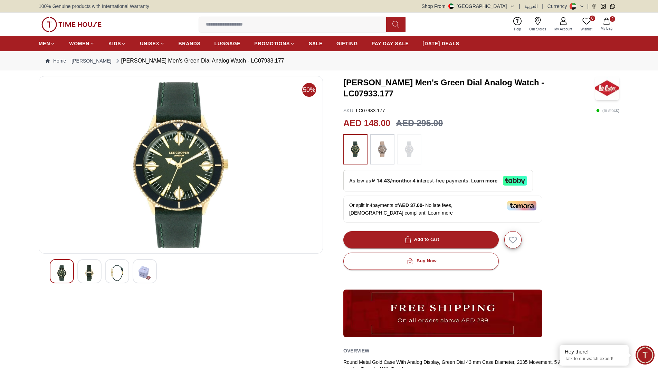
click at [372, 153] on div at bounding box center [382, 149] width 24 height 30
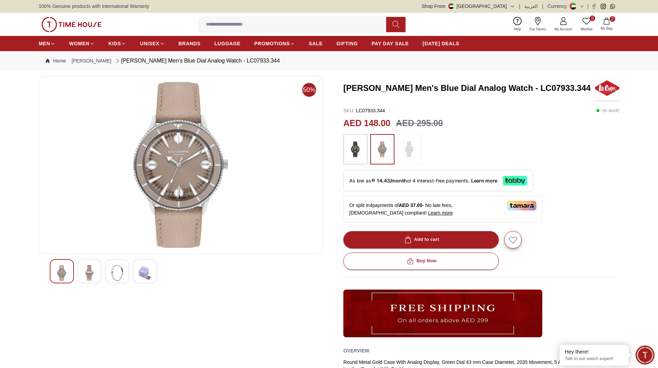
click at [434, 237] on div "Add to cart" at bounding box center [421, 240] width 36 height 8
click at [610, 23] on icon "button" at bounding box center [606, 21] width 7 height 7
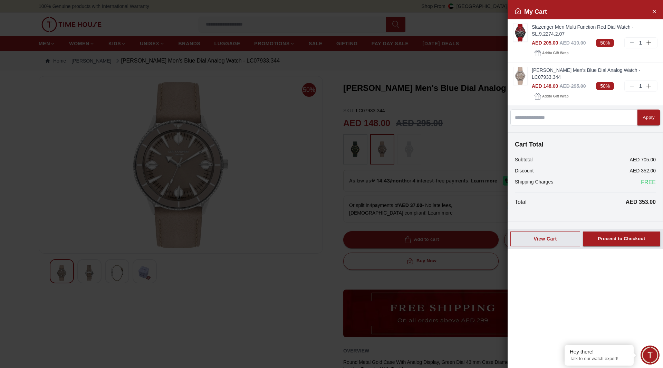
click at [444, 133] on div at bounding box center [331, 184] width 663 height 368
click at [212, 125] on div at bounding box center [331, 184] width 663 height 368
click at [656, 6] on button "Close Account" at bounding box center [654, 11] width 11 height 11
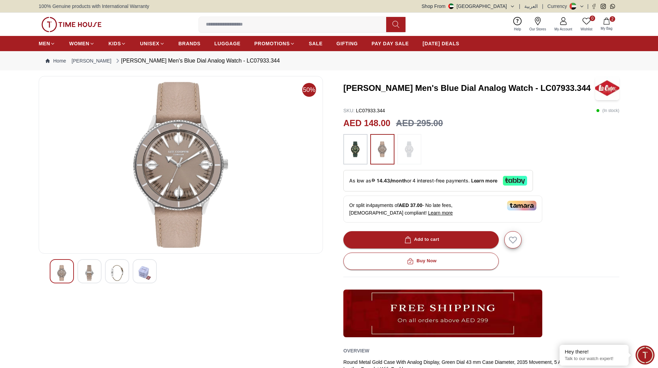
click at [606, 23] on icon "button" at bounding box center [606, 21] width 7 height 7
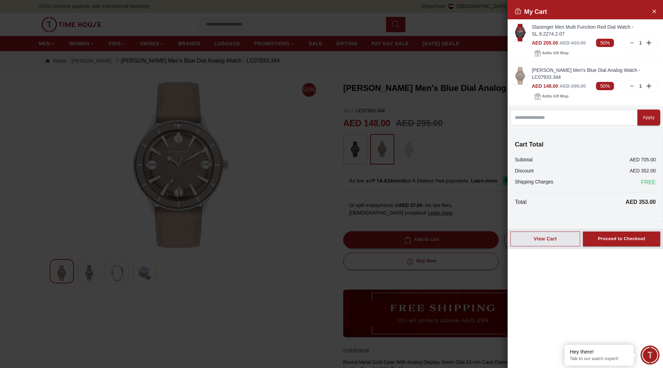
click at [298, 162] on div at bounding box center [331, 184] width 663 height 368
click at [283, 145] on div at bounding box center [331, 184] width 663 height 368
click at [522, 33] on img at bounding box center [521, 33] width 14 height 18
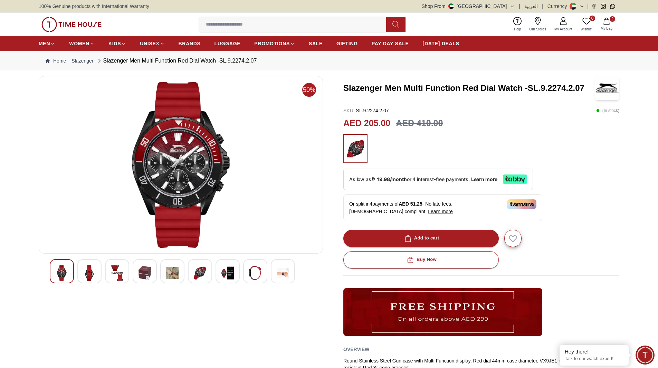
click at [610, 25] on button "2 My Bag" at bounding box center [607, 24] width 20 height 16
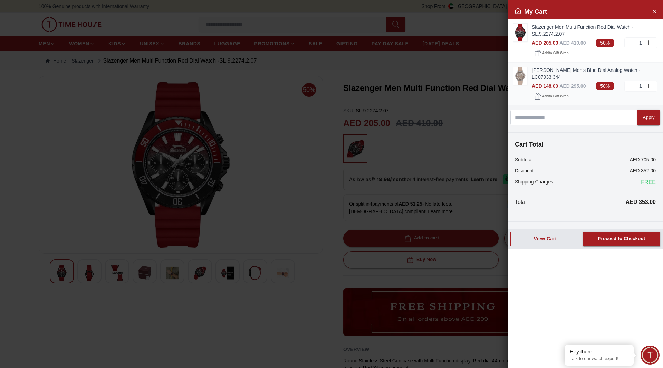
click at [521, 70] on img at bounding box center [521, 76] width 14 height 18
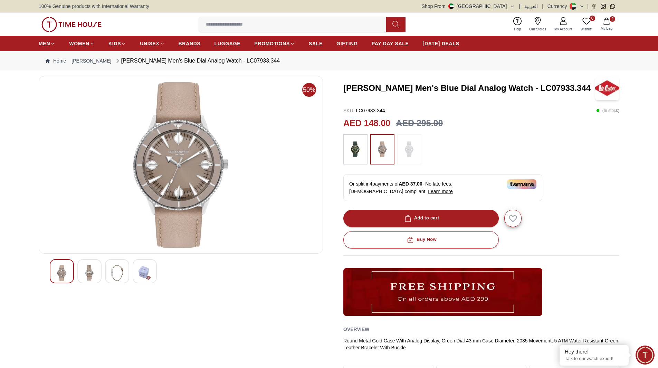
click at [609, 25] on button "2 My Bag" at bounding box center [607, 24] width 20 height 16
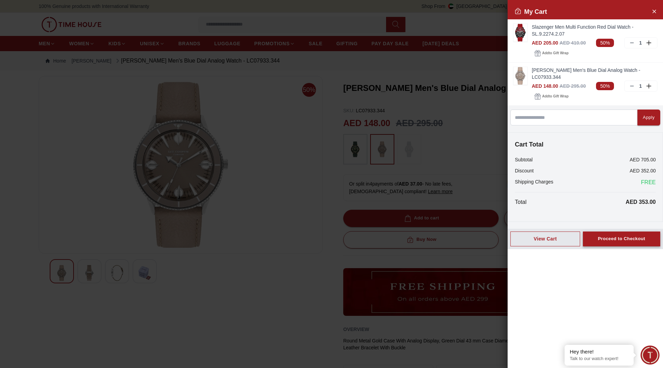
click at [619, 235] on div "Proceed to Checkout" at bounding box center [621, 239] width 47 height 8
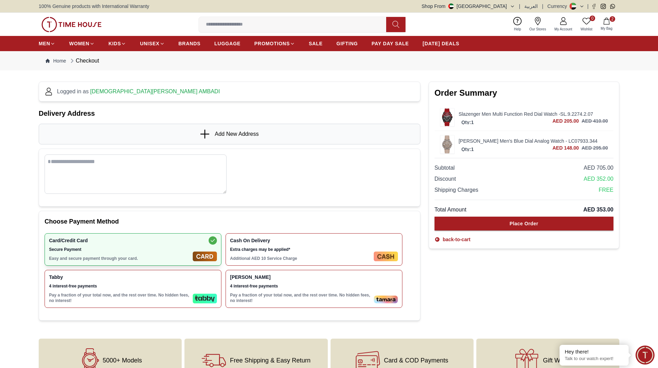
click at [174, 134] on div "Add New Address" at bounding box center [230, 134] width 382 height 21
click at [208, 133] on icon at bounding box center [205, 134] width 10 height 9
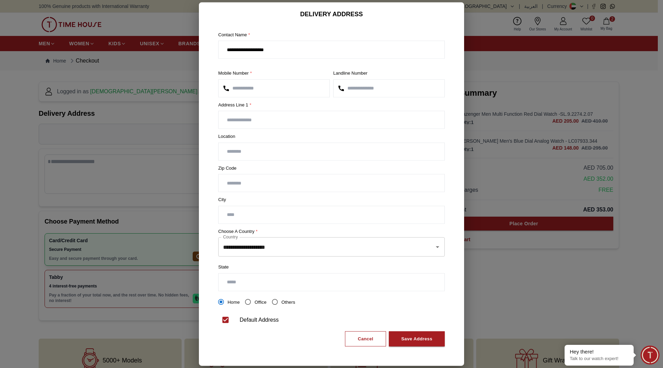
click at [360, 85] on input "number" at bounding box center [389, 87] width 111 height 17
type input "**********"
click at [270, 124] on input "text" at bounding box center [332, 119] width 226 height 17
type input "**********"
click at [287, 155] on input "text" at bounding box center [332, 151] width 226 height 17
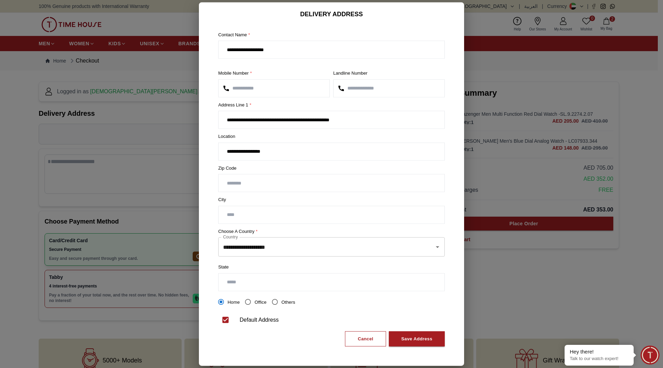
type input "**********"
click at [269, 214] on input "text" at bounding box center [332, 214] width 226 height 17
type input "**********"
click at [282, 288] on input "text" at bounding box center [332, 281] width 226 height 17
click at [286, 286] on input "text" at bounding box center [332, 281] width 226 height 17
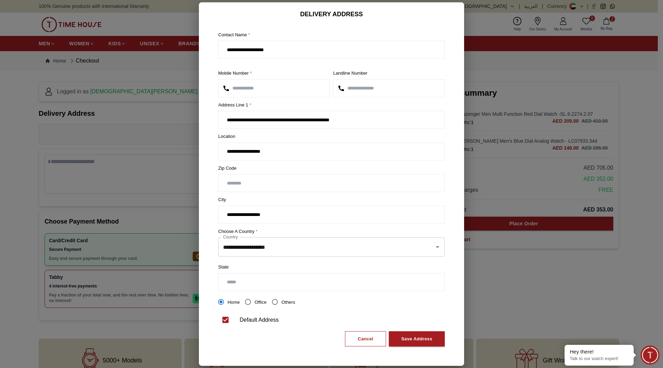
drag, startPoint x: 301, startPoint y: 278, endPoint x: 306, endPoint y: 283, distance: 7.6
click at [301, 278] on input "text" at bounding box center [332, 281] width 226 height 17
click at [342, 309] on div "**********" at bounding box center [332, 186] width 238 height 331
click at [430, 342] on div "Save Address" at bounding box center [416, 339] width 31 height 8
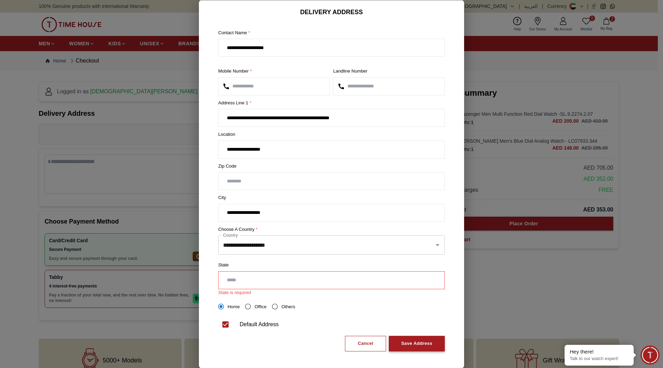
click at [409, 346] on div "Save Address" at bounding box center [416, 344] width 31 height 8
click at [297, 282] on input "text" at bounding box center [332, 279] width 226 height 17
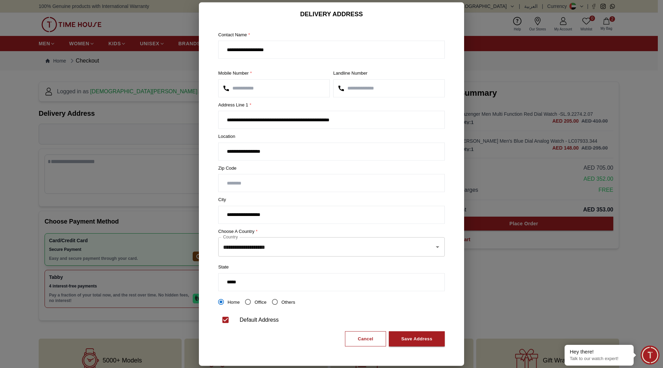
type input "*****"
click at [303, 337] on div "Cancel Save Address" at bounding box center [331, 337] width 227 height 20
click at [406, 338] on div "Save Address" at bounding box center [416, 339] width 31 height 8
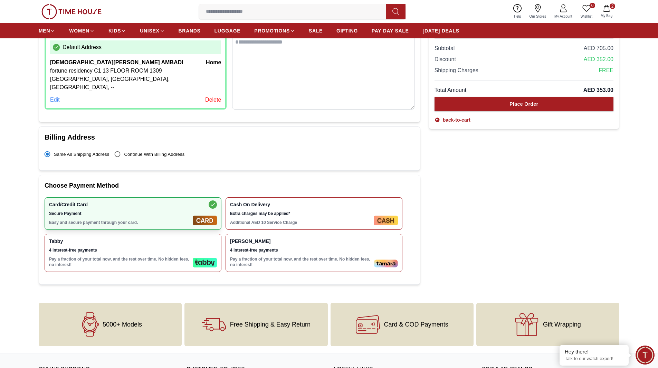
scroll to position [173, 0]
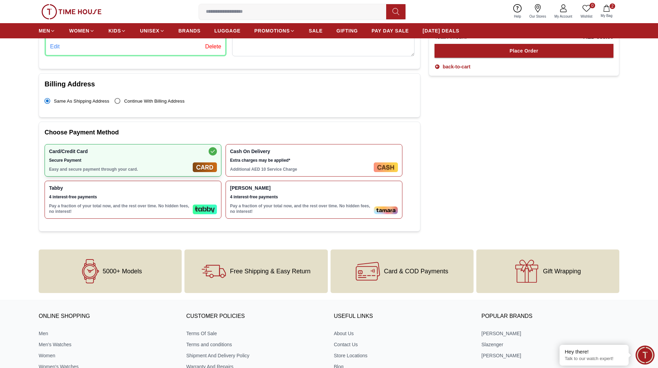
click at [207, 204] on img at bounding box center [205, 209] width 24 height 10
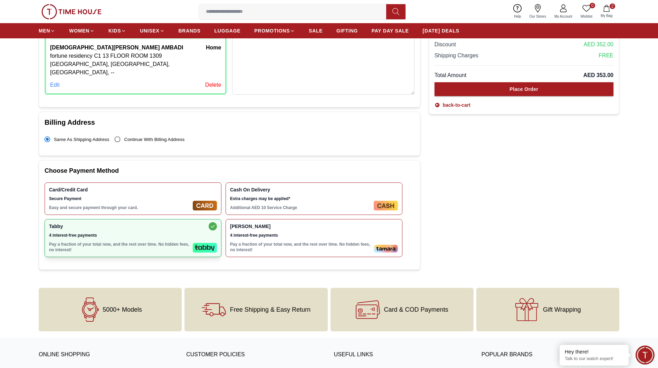
scroll to position [35, 0]
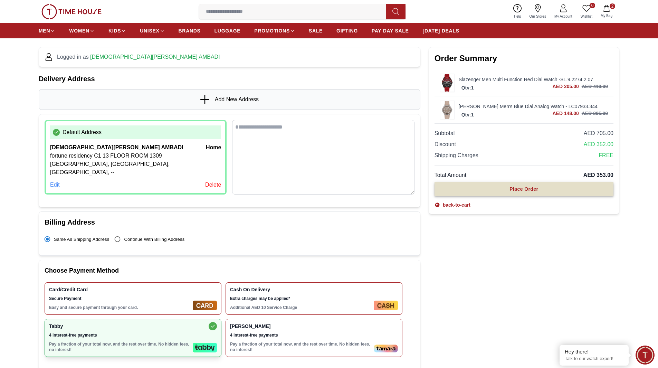
click at [507, 190] on button "Place Order" at bounding box center [524, 189] width 179 height 14
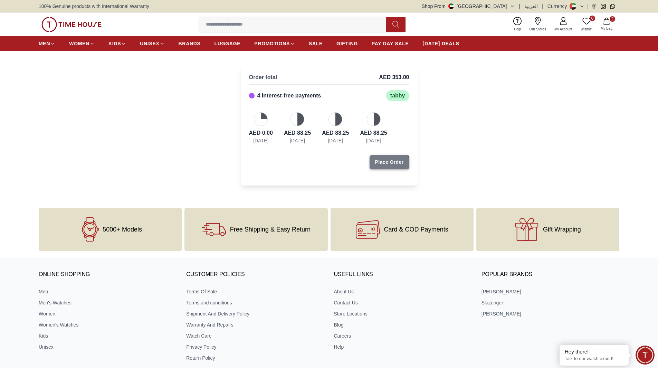
click at [389, 164] on div "Place Order" at bounding box center [389, 162] width 29 height 7
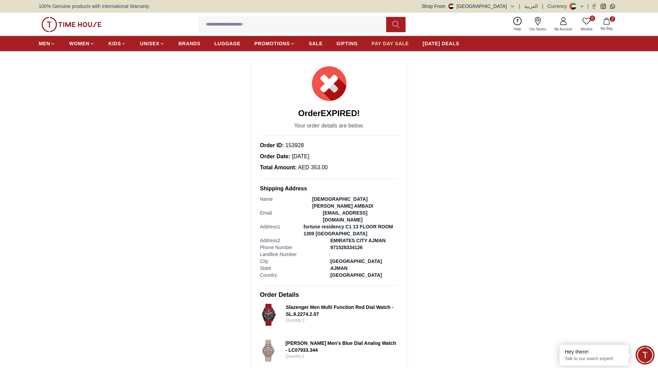
click at [372, 45] on span "PAY DAY SALE" at bounding box center [390, 43] width 37 height 7
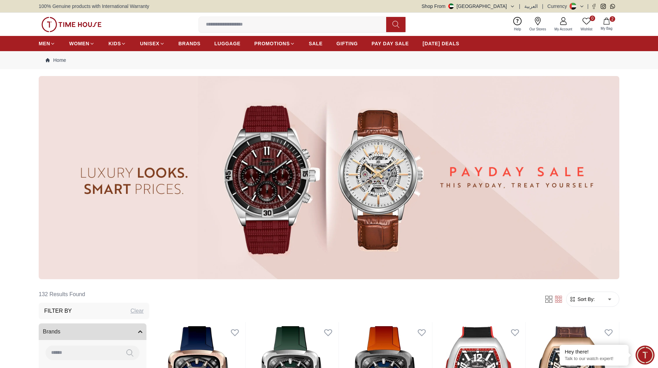
click at [282, 166] on img at bounding box center [329, 177] width 581 height 203
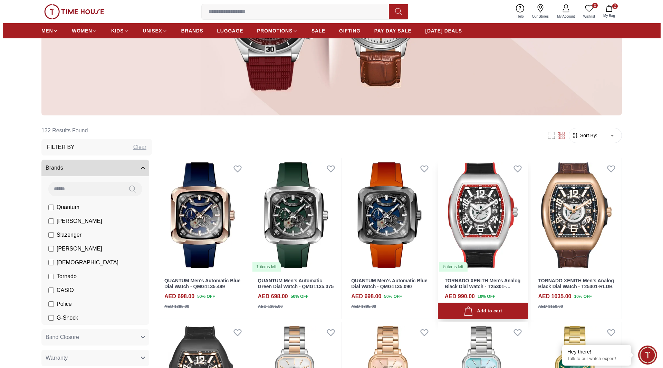
scroll to position [104, 0]
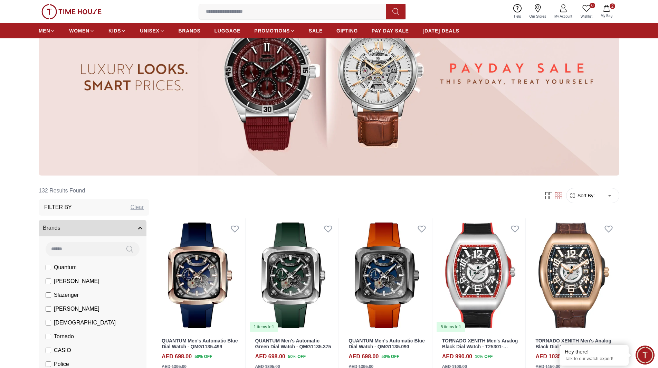
click at [609, 9] on icon "button" at bounding box center [606, 8] width 7 height 7
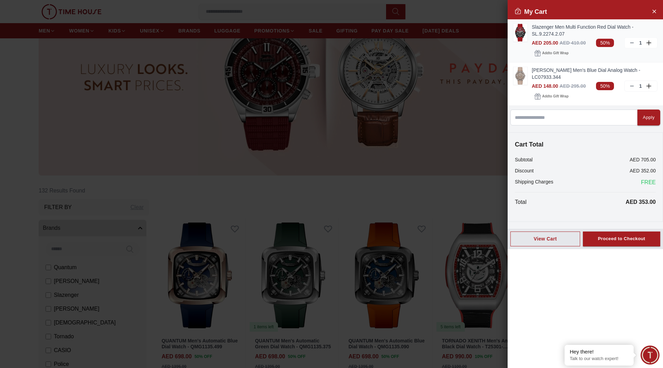
click at [518, 37] on img at bounding box center [521, 33] width 14 height 18
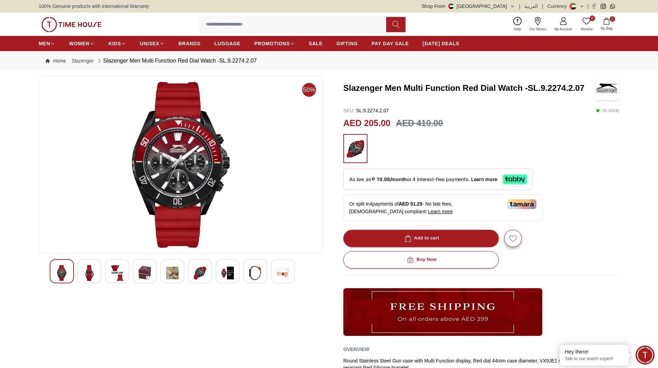
click at [611, 23] on button "2 My Bag" at bounding box center [607, 24] width 20 height 16
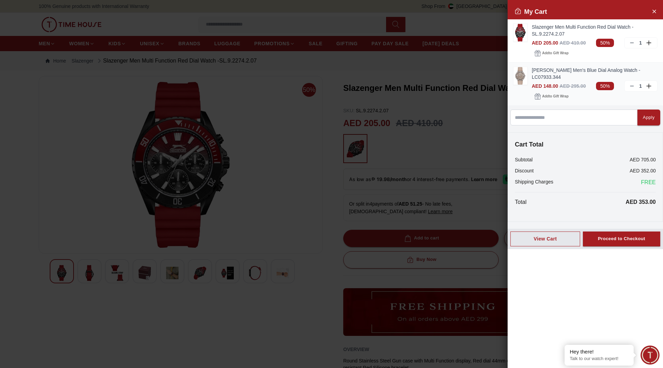
click at [527, 68] on img at bounding box center [521, 76] width 14 height 18
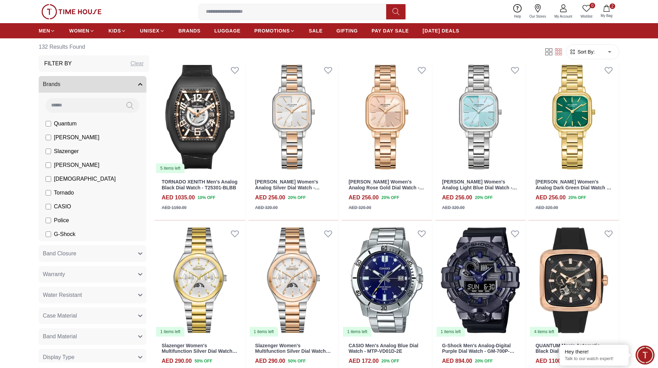
scroll to position [449, 0]
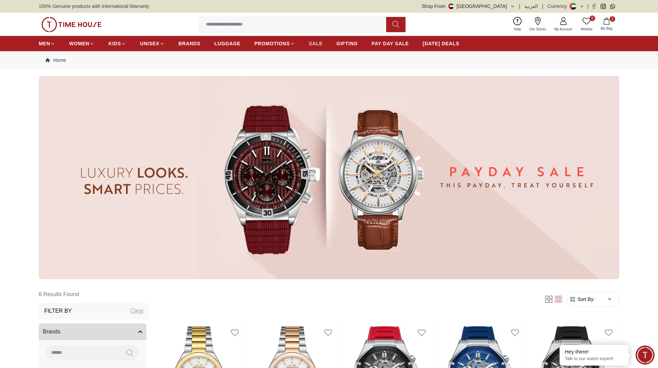
click at [309, 42] on span "SALE" at bounding box center [316, 43] width 14 height 7
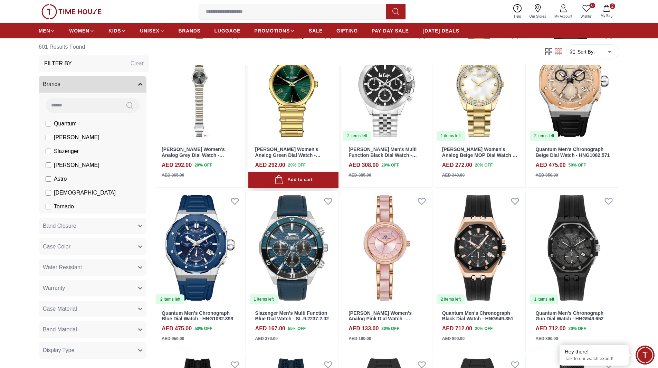
scroll to position [484, 0]
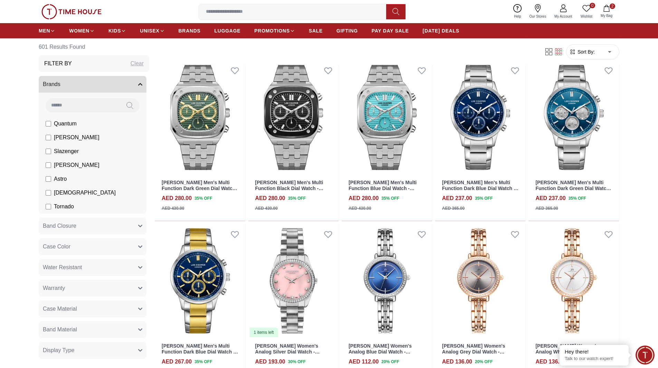
scroll to position [1243, 0]
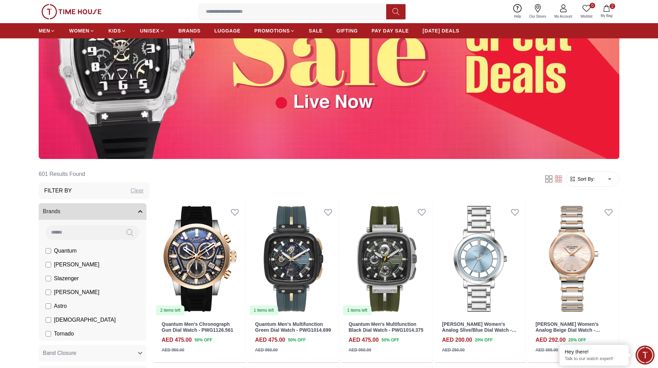
scroll to position [207, 0]
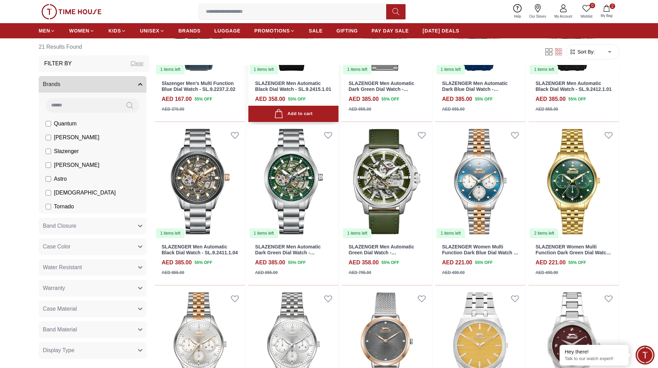
scroll to position [380, 0]
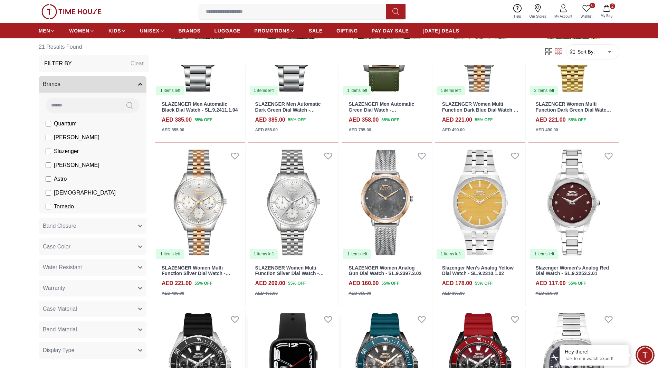
scroll to position [484, 0]
